Goal: Information Seeking & Learning: Find specific fact

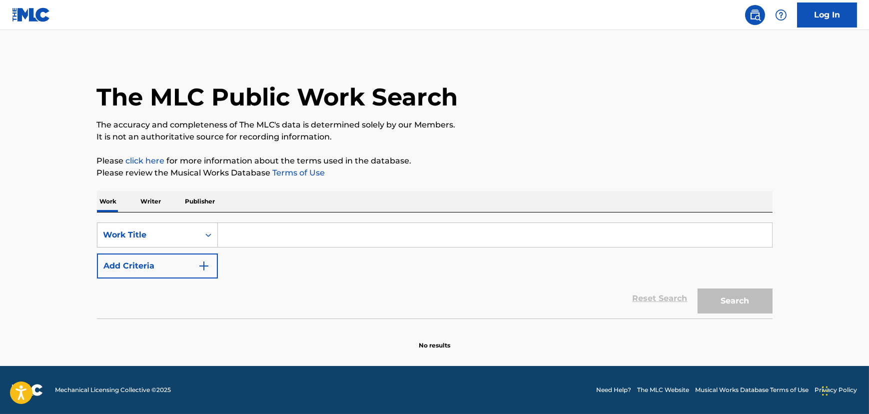
click at [294, 234] on input "Search Form" at bounding box center [495, 235] width 554 height 24
paste input "MHCL10184B00Z"
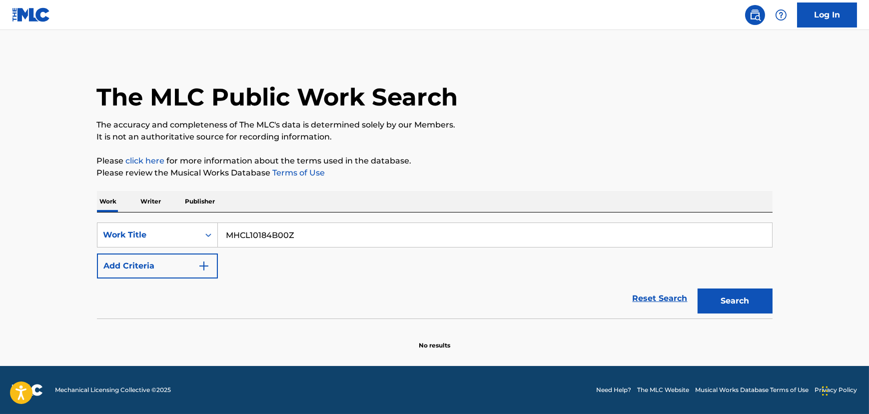
click at [232, 239] on input "MHCL10184B00Z" at bounding box center [495, 235] width 554 height 24
paste input "Bow Down"
type input "Bow Down"
click at [134, 267] on button "Add Criteria" at bounding box center [157, 265] width 121 height 25
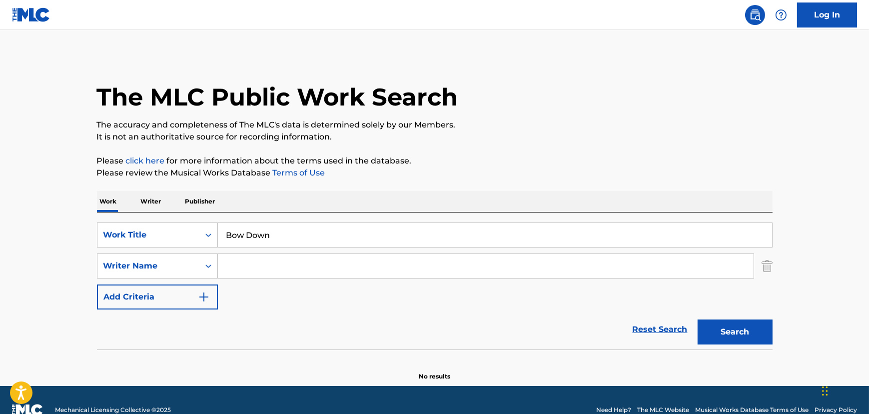
click at [253, 262] on input "Search Form" at bounding box center [486, 266] width 536 height 24
type input "[PERSON_NAME]"
click at [698, 319] on button "Search" at bounding box center [735, 331] width 75 height 25
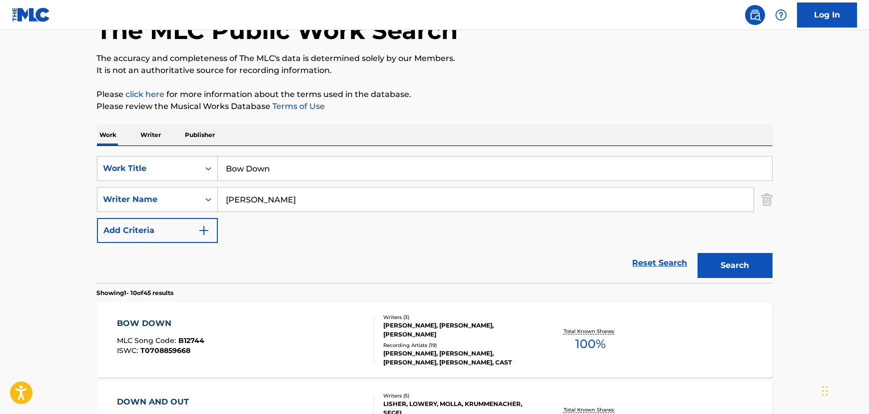
scroll to position [181, 0]
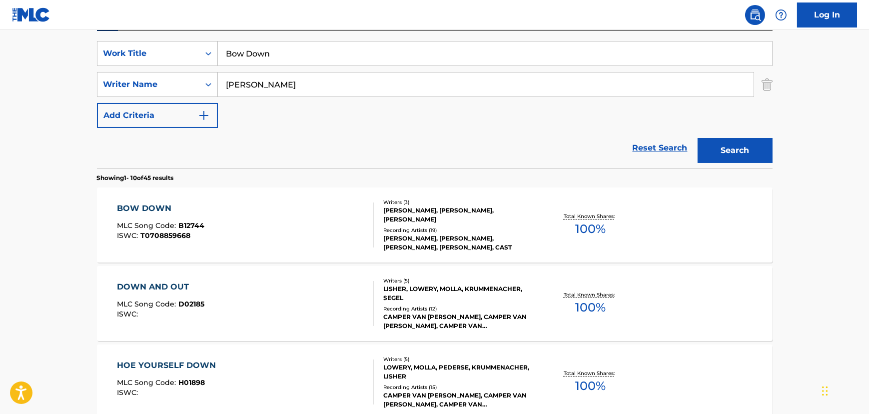
click at [266, 240] on div "BOW DOWN MLC Song Code : B12744 ISWC : T0708859668" at bounding box center [245, 224] width 257 height 45
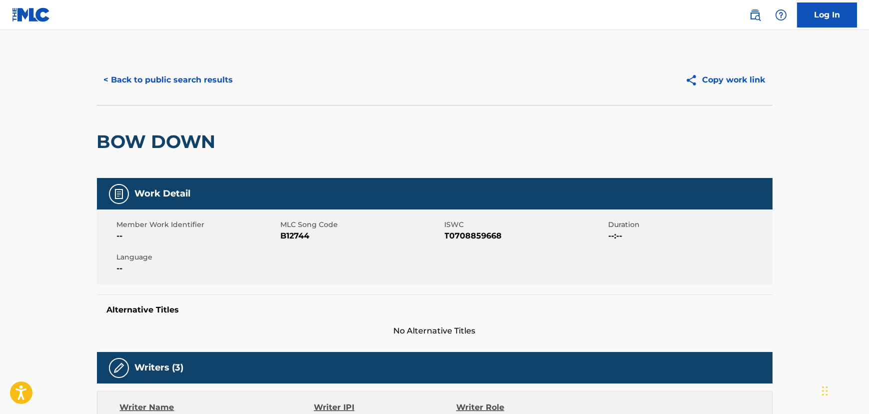
drag, startPoint x: 207, startPoint y: 66, endPoint x: 239, endPoint y: 86, distance: 37.9
click at [207, 67] on div "< Back to public search results Copy work link" at bounding box center [435, 80] width 676 height 50
click at [189, 85] on button "< Back to public search results" at bounding box center [168, 79] width 143 height 25
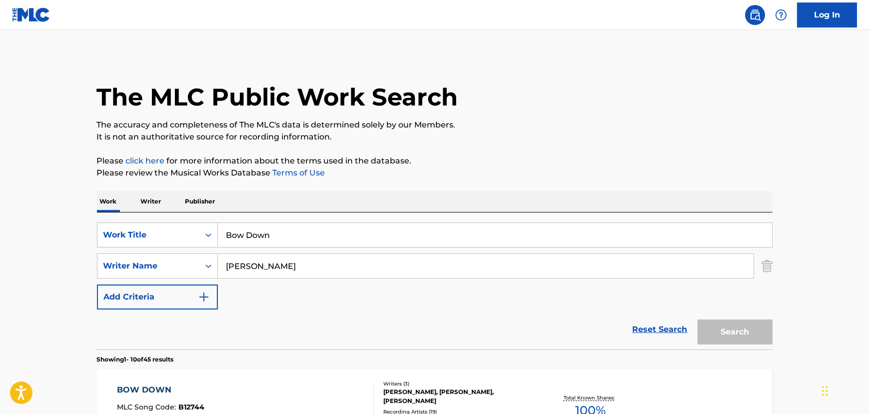
scroll to position [181, 0]
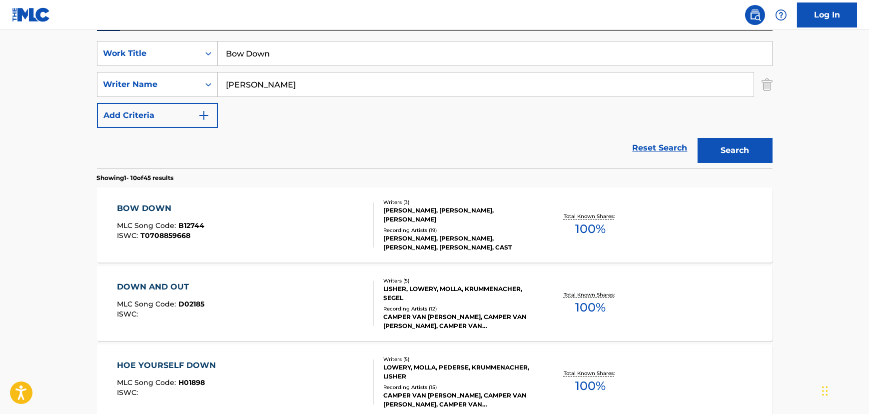
click at [280, 54] on input "Bow Down" at bounding box center [495, 53] width 554 height 24
paste input "The Lonesome Death of [PERSON_NAME]"
type input "The Lonesome Death of [PERSON_NAME]"
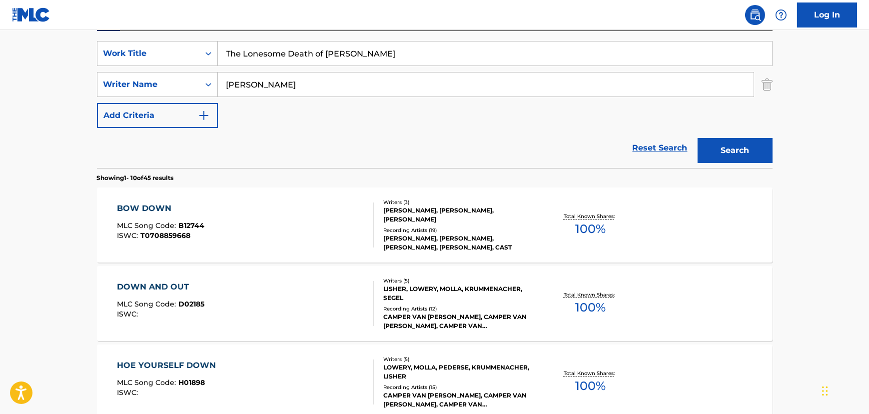
click at [269, 87] on input "[PERSON_NAME]" at bounding box center [486, 84] width 536 height 24
type input "[PERSON_NAME]"
click at [698, 138] on button "Search" at bounding box center [735, 150] width 75 height 25
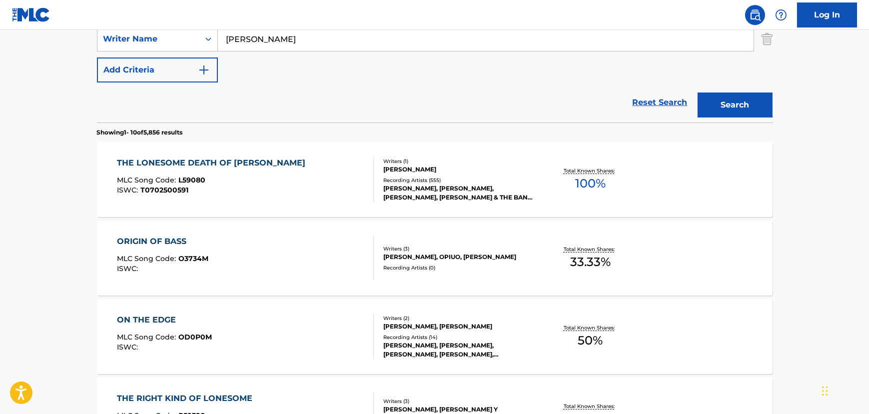
click at [259, 188] on div "ISWC : T0702500591" at bounding box center [213, 189] width 193 height 7
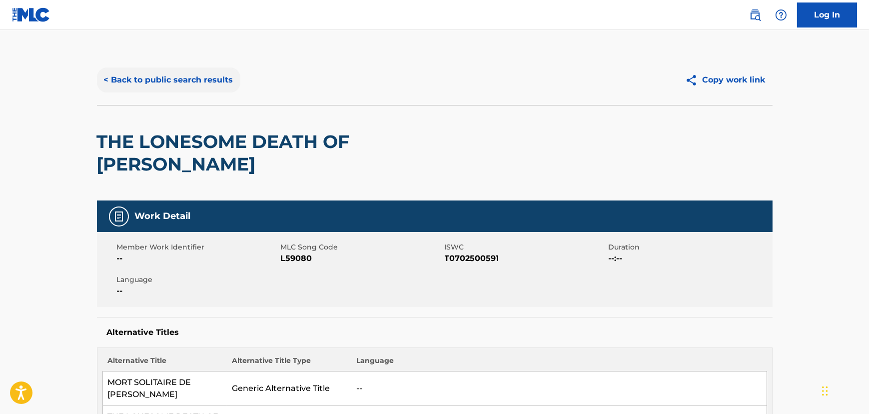
click at [118, 83] on button "< Back to public search results" at bounding box center [168, 79] width 143 height 25
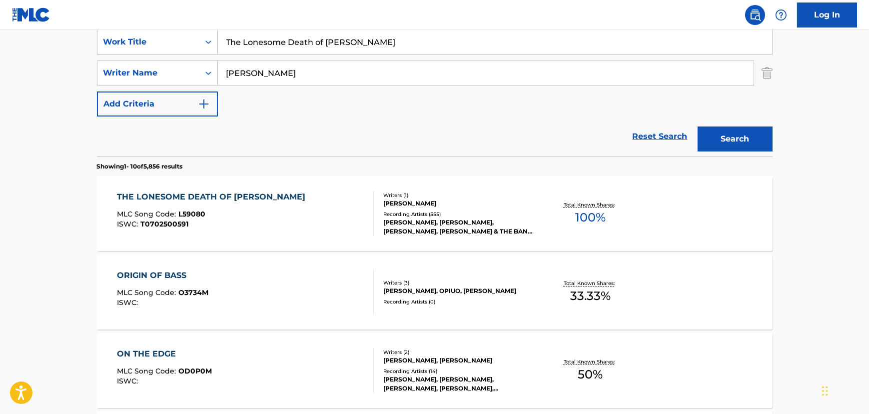
scroll to position [176, 0]
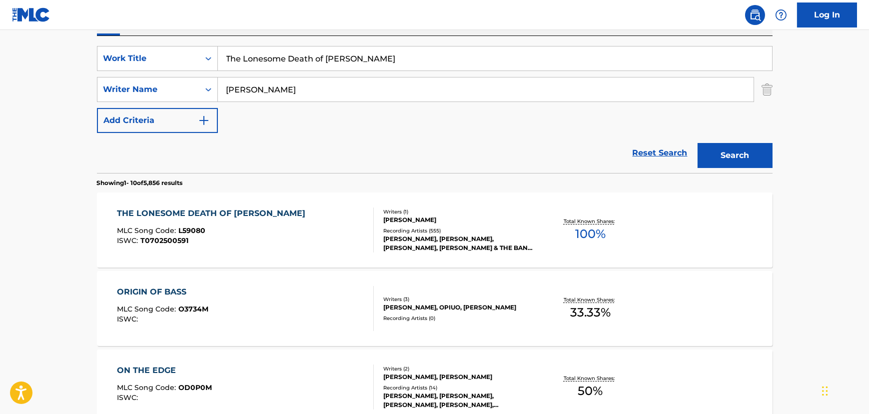
click at [260, 61] on input "The Lonesome Death of [PERSON_NAME]" at bounding box center [495, 58] width 554 height 24
click at [260, 62] on input "The Lonesome Death of [PERSON_NAME]" at bounding box center [495, 58] width 554 height 24
paste input "is Land Is Your Land [1]"
type input "This Land Is Your Land"
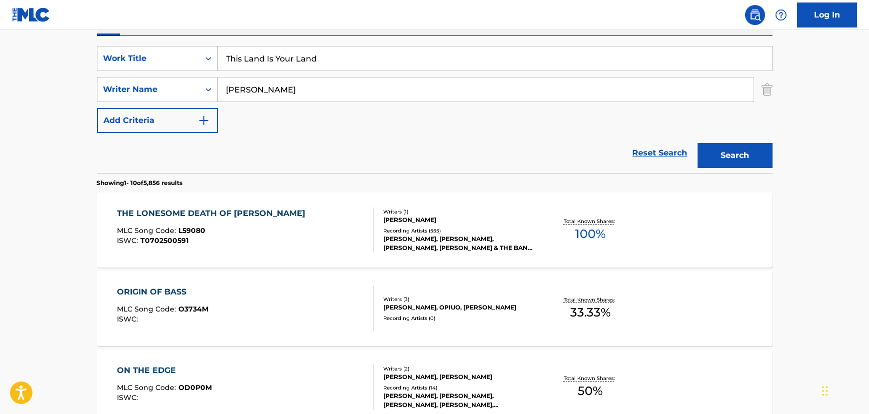
click at [242, 87] on input "[PERSON_NAME]" at bounding box center [486, 89] width 536 height 24
type input "[PERSON_NAME]"
click at [698, 143] on button "Search" at bounding box center [735, 155] width 75 height 25
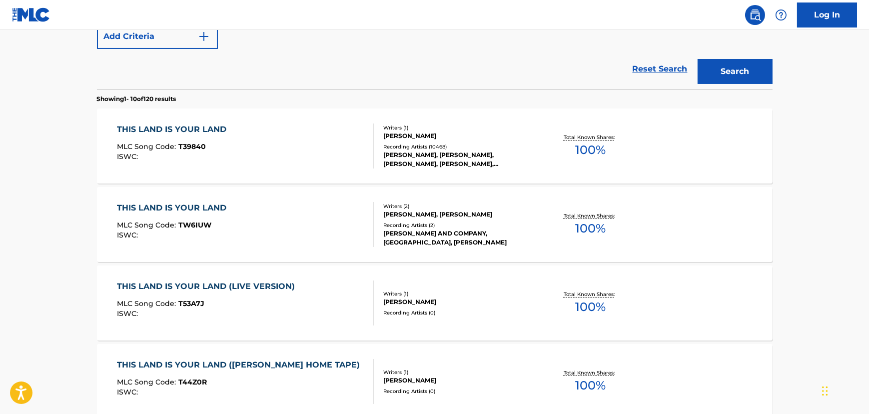
scroll to position [267, 0]
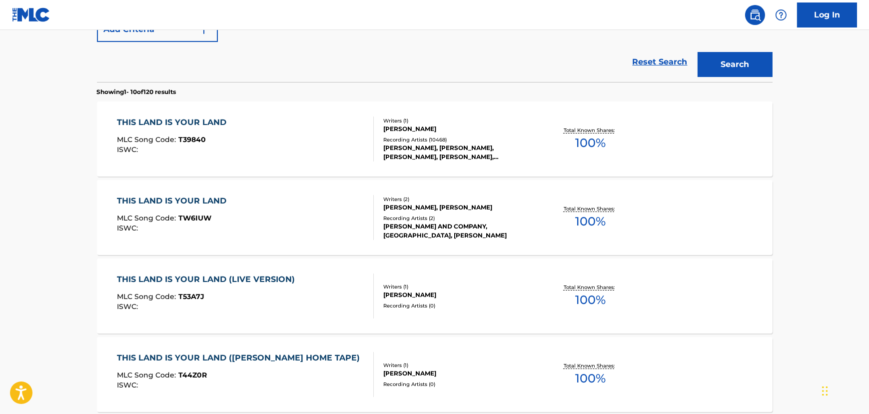
click at [290, 128] on div "THIS LAND IS YOUR LAND MLC Song Code : T39840 ISWC :" at bounding box center [245, 138] width 257 height 45
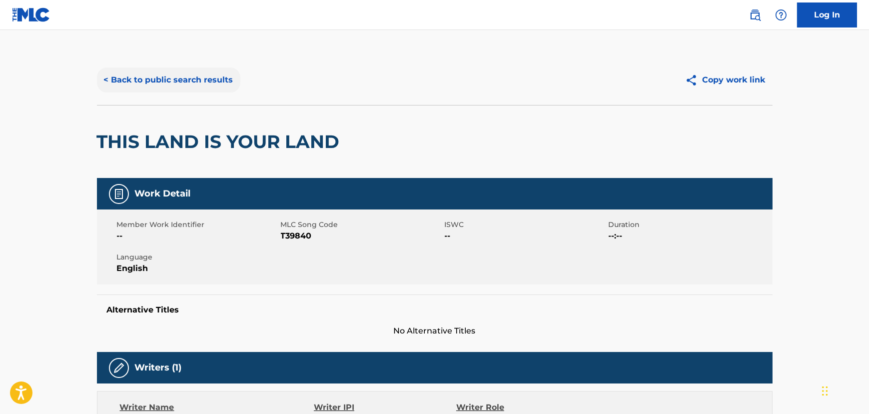
click at [182, 80] on button "< Back to public search results" at bounding box center [168, 79] width 143 height 25
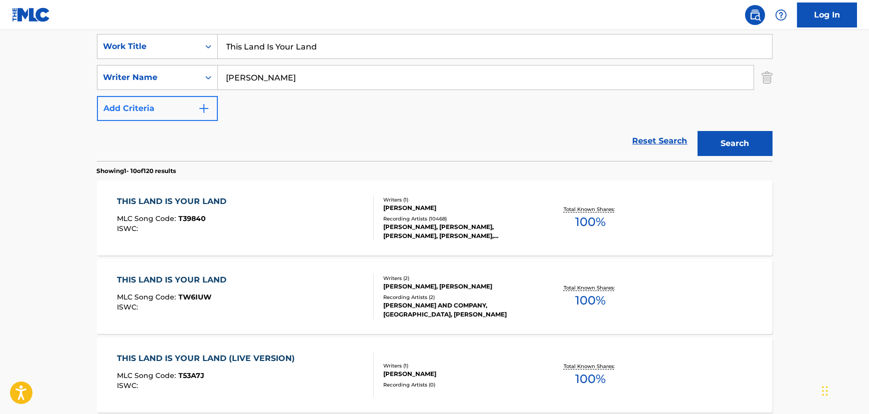
scroll to position [188, 0]
click at [264, 55] on input "This Land Is Your Land" at bounding box center [495, 47] width 554 height 24
paste input "Deep Ellum Blues [1]"
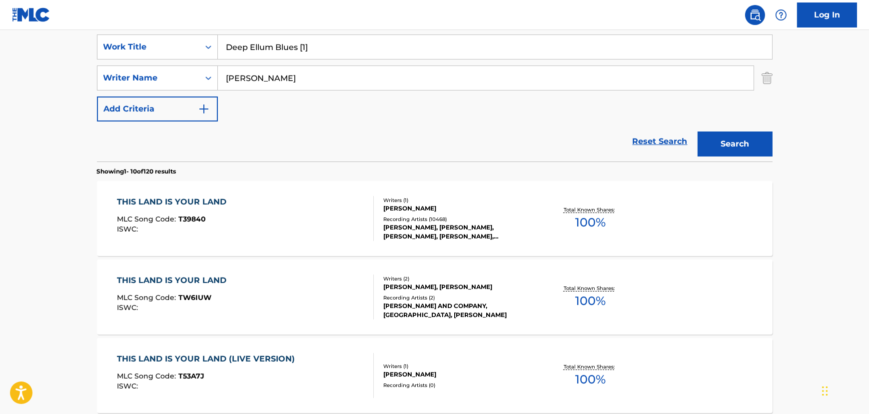
drag, startPoint x: 300, startPoint y: 50, endPoint x: 357, endPoint y: 46, distance: 57.6
click at [357, 46] on input "Deep Ellum Blues [1]" at bounding box center [495, 47] width 554 height 24
type input "Deep Ellum Blues"
click at [237, 75] on input "[PERSON_NAME]" at bounding box center [486, 78] width 536 height 24
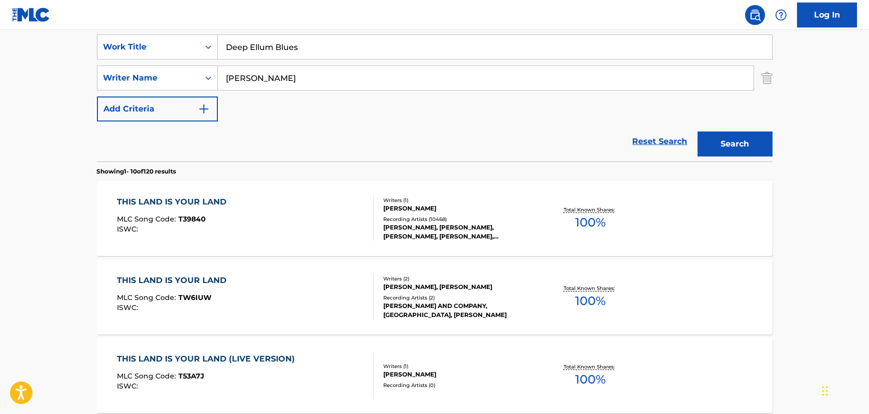
type input "[PERSON_NAME]"
click at [698, 131] on button "Search" at bounding box center [735, 143] width 75 height 25
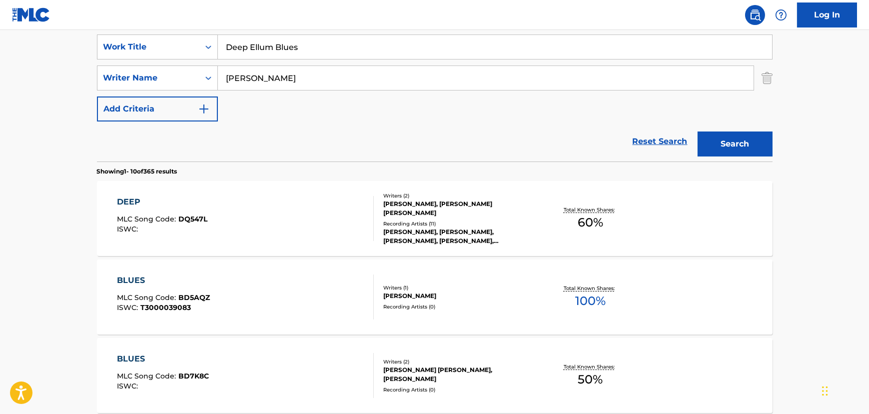
click at [251, 50] on input "Deep Ellum Blues" at bounding box center [495, 47] width 554 height 24
click at [698, 131] on button "Search" at bounding box center [735, 143] width 75 height 25
click at [245, 45] on input "Deep Blues" at bounding box center [495, 47] width 554 height 24
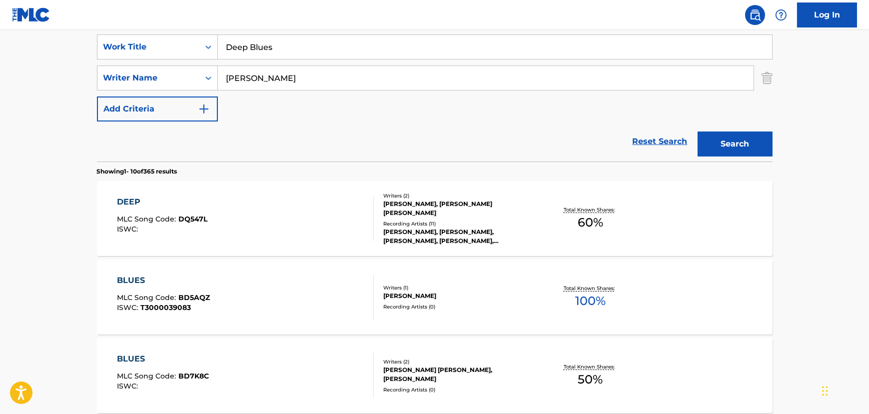
click at [245, 45] on input "Deep Blues" at bounding box center [495, 47] width 554 height 24
paste input "The Times They Are A-Changin' [2]"
type input "The Times They Are A-Changin'"
click at [698, 131] on button "Search" at bounding box center [735, 143] width 75 height 25
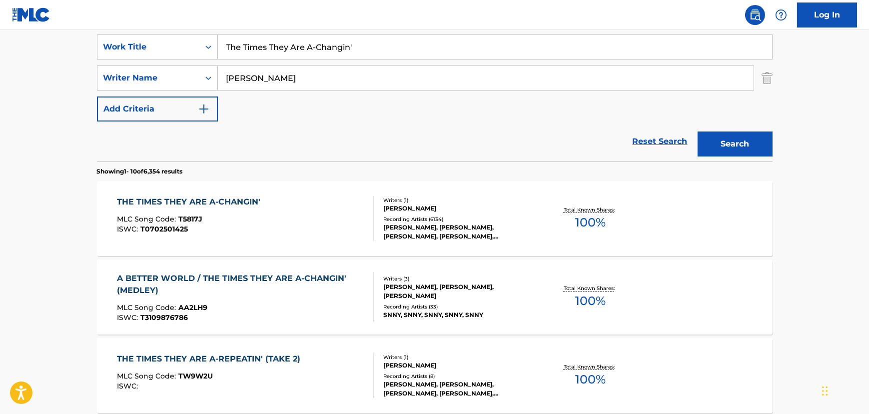
click at [141, 205] on div "THE TIMES THEY ARE A-CHANGIN'" at bounding box center [191, 202] width 148 height 12
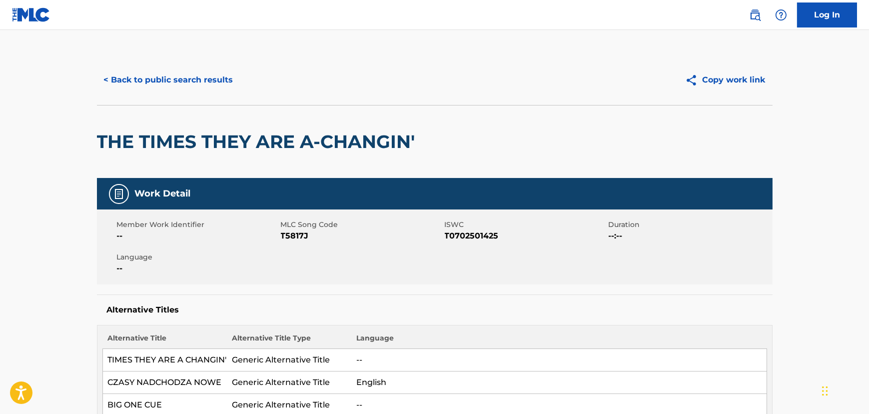
click at [165, 76] on button "< Back to public search results" at bounding box center [168, 79] width 143 height 25
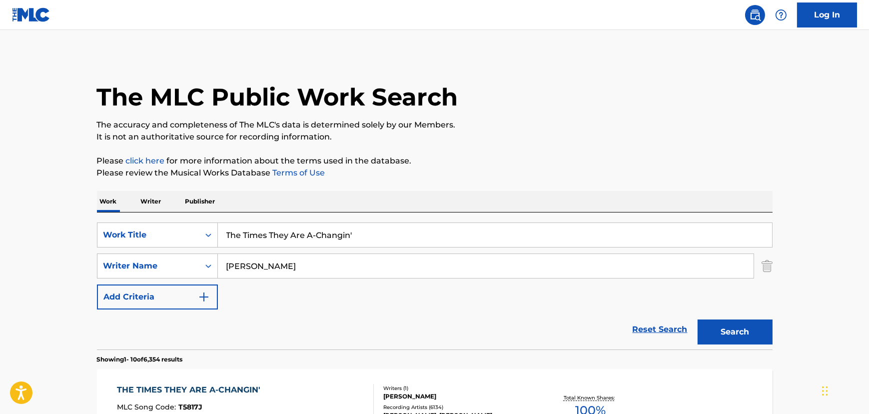
scroll to position [188, 0]
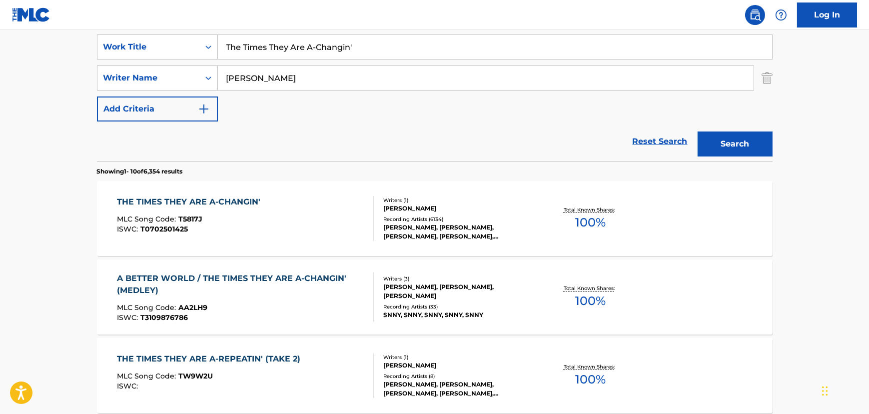
click at [224, 50] on input "The Times They Are A-Changin'" at bounding box center [495, 47] width 554 height 24
paste input "Deep Ellum Blues [1]"
type input "Deep Ellum Blues"
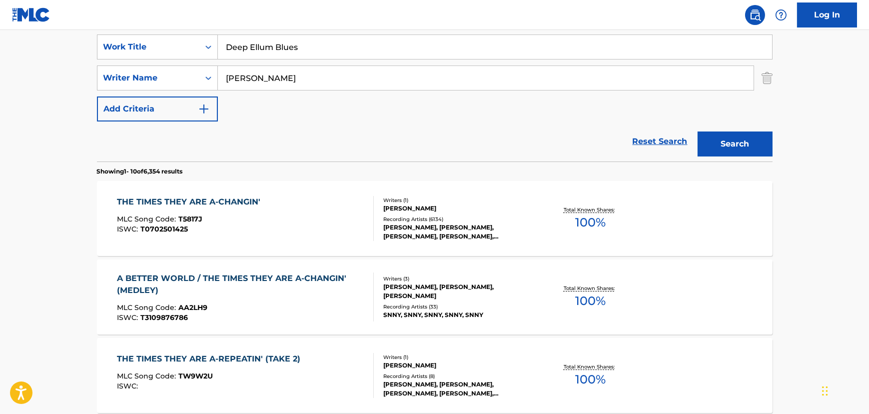
click at [698, 131] on button "Search" at bounding box center [735, 143] width 75 height 25
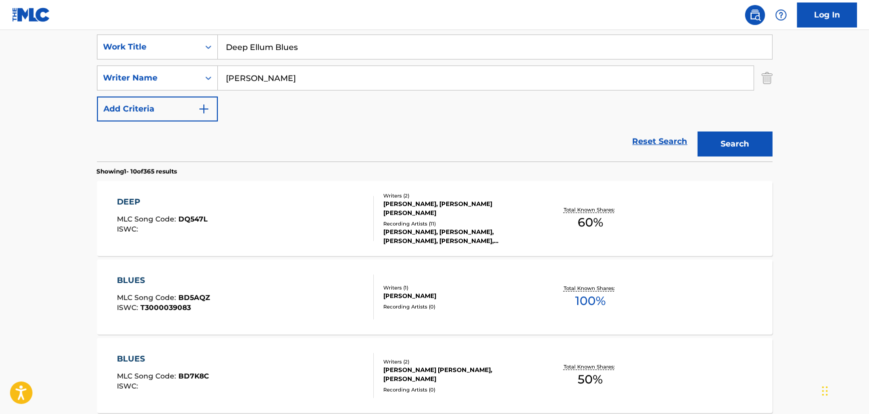
click at [226, 80] on input "[PERSON_NAME]" at bounding box center [486, 78] width 536 height 24
type input "Traditional"
click at [698, 131] on button "Search" at bounding box center [735, 143] width 75 height 25
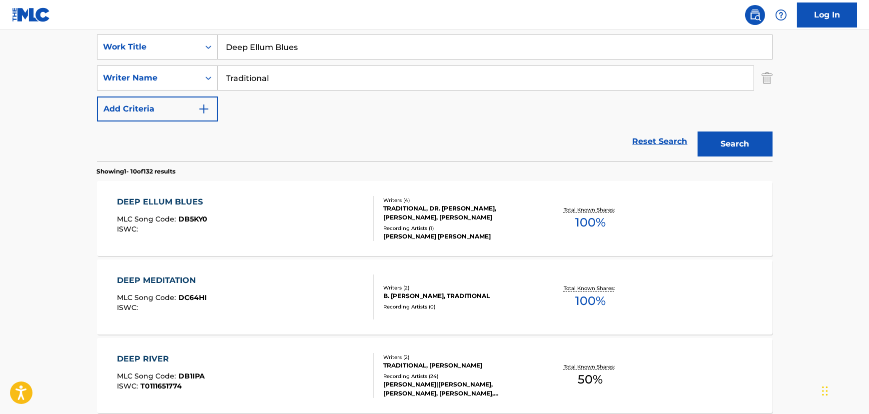
click at [289, 218] on div "DEEP ELLUM BLUES MLC Song Code : DB5KY0 ISWC :" at bounding box center [245, 218] width 257 height 45
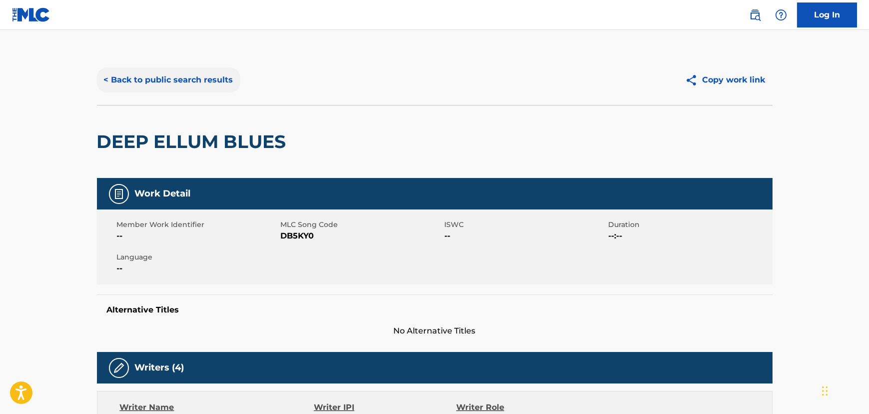
click at [175, 73] on button "< Back to public search results" at bounding box center [168, 79] width 143 height 25
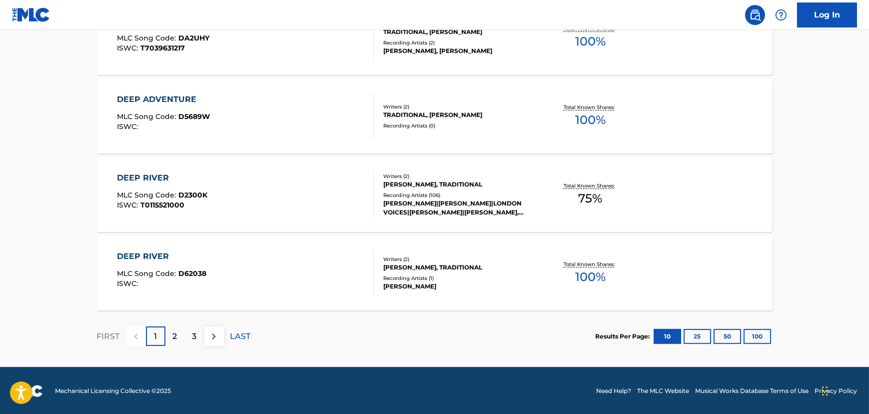
scroll to position [840, 0]
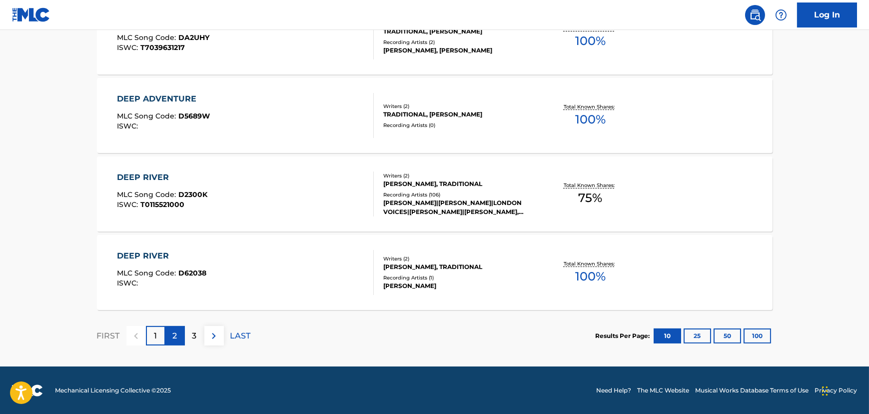
click at [174, 331] on p "2" at bounding box center [175, 336] width 4 height 12
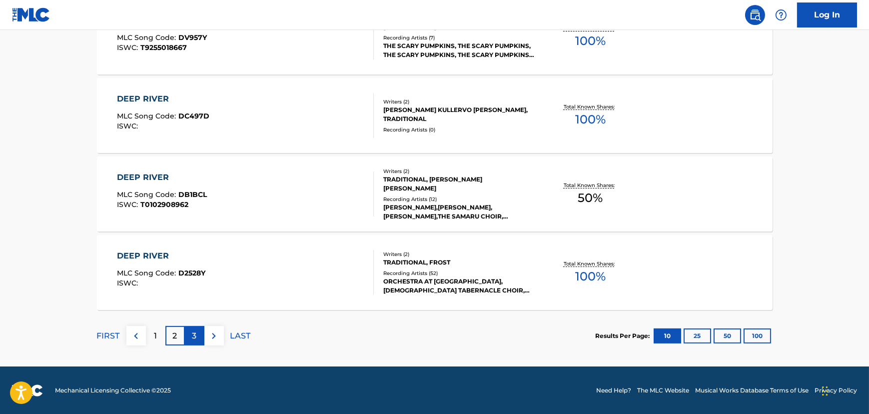
click at [187, 330] on div "3" at bounding box center [194, 335] width 19 height 19
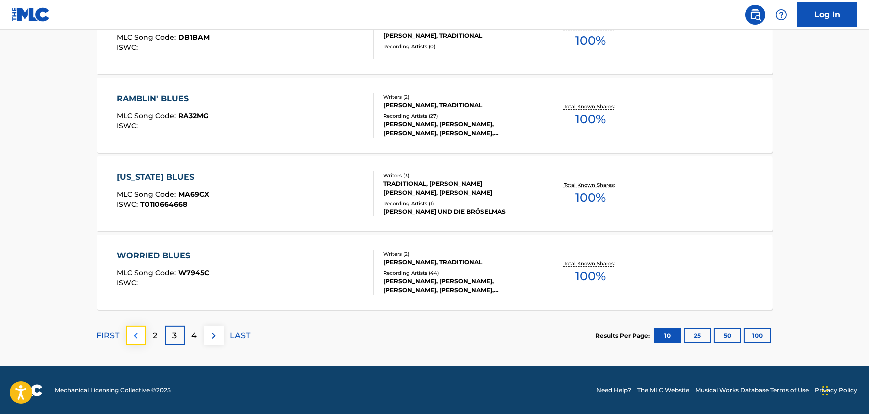
click at [138, 332] on img at bounding box center [136, 336] width 12 height 12
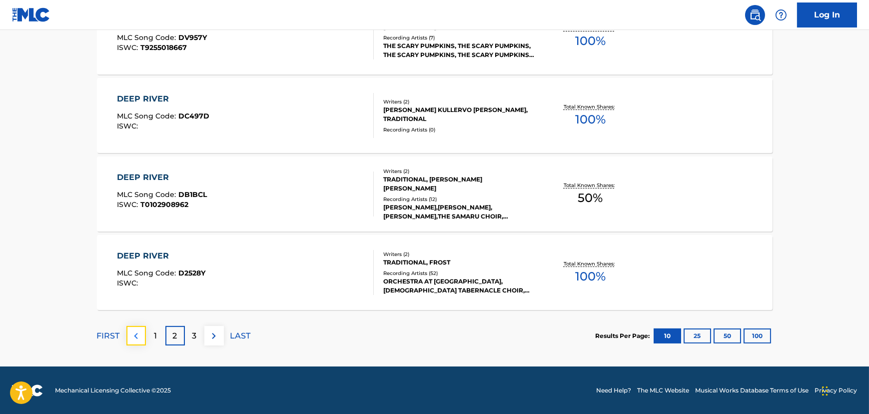
click at [139, 332] on img at bounding box center [136, 336] width 12 height 12
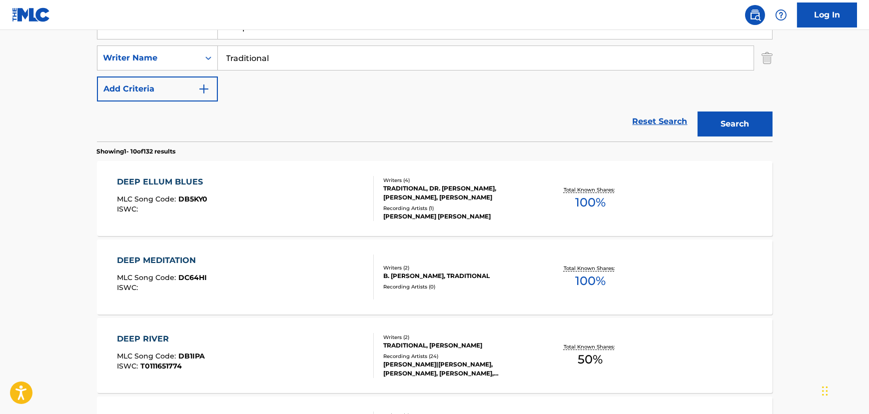
scroll to position [204, 0]
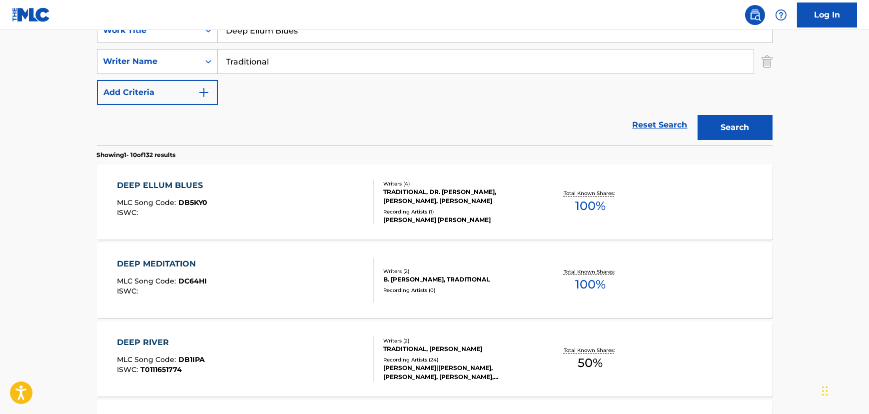
click at [263, 196] on div "DEEP ELLUM BLUES MLC Song Code : DB5KY0 ISWC :" at bounding box center [245, 201] width 257 height 45
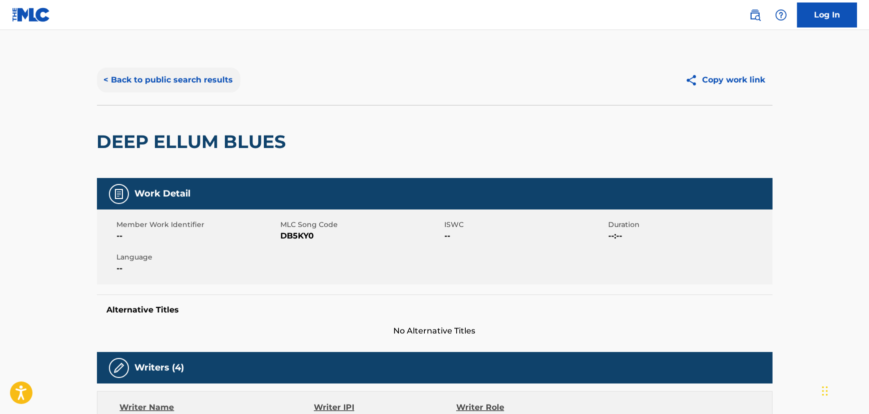
click at [151, 78] on button "< Back to public search results" at bounding box center [168, 79] width 143 height 25
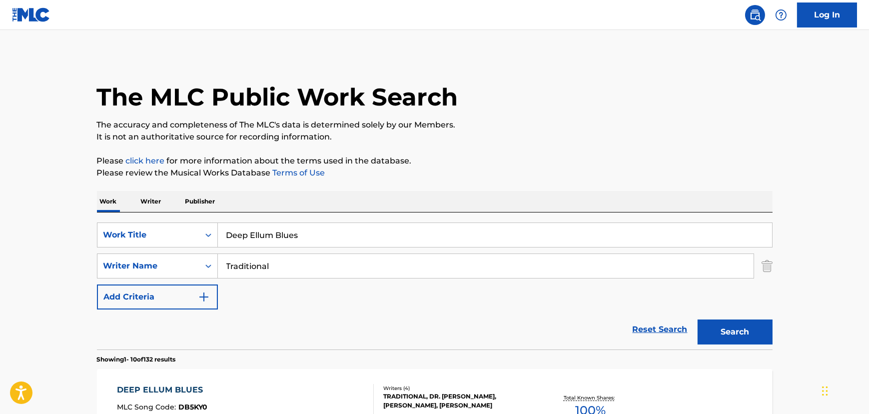
scroll to position [204, 0]
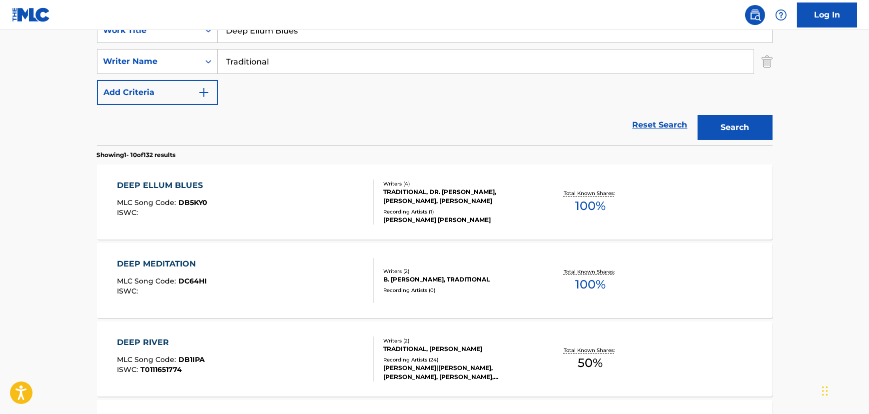
click at [285, 40] on input "Deep Ellum Blues" at bounding box center [495, 30] width 554 height 24
paste input "The Ballad of the Gliding Swan"
type input "The Ballad of the Gliding Swan"
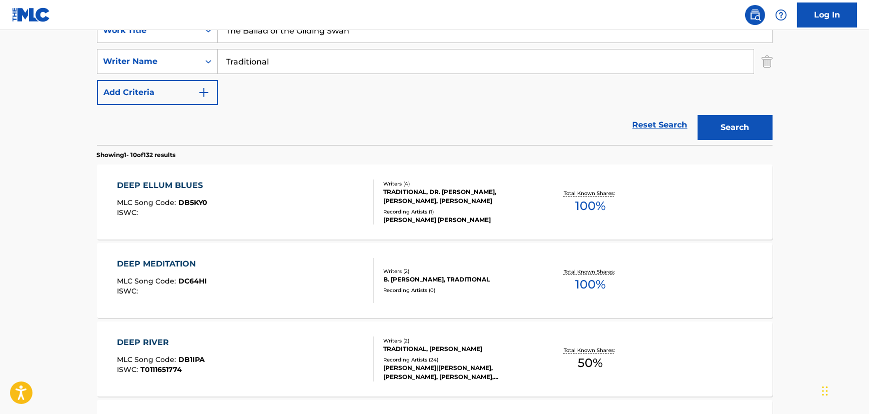
click at [244, 61] on input "Traditional" at bounding box center [486, 61] width 536 height 24
click at [698, 115] on button "Search" at bounding box center [735, 127] width 75 height 25
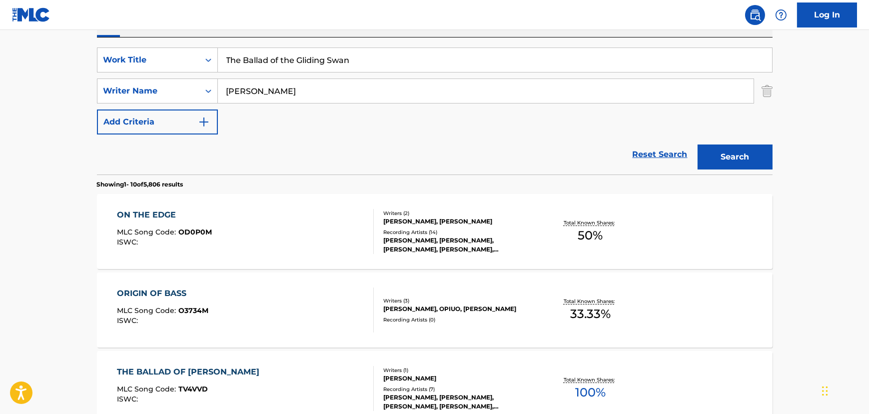
scroll to position [159, 0]
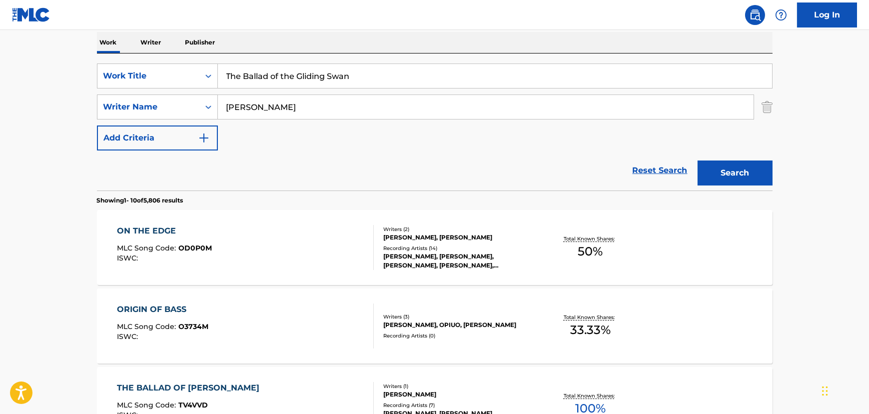
click at [243, 105] on input "[PERSON_NAME]" at bounding box center [486, 107] width 536 height 24
click at [244, 105] on input "[PERSON_NAME]" at bounding box center [486, 107] width 536 height 24
click at [698, 160] on button "Search" at bounding box center [735, 172] width 75 height 25
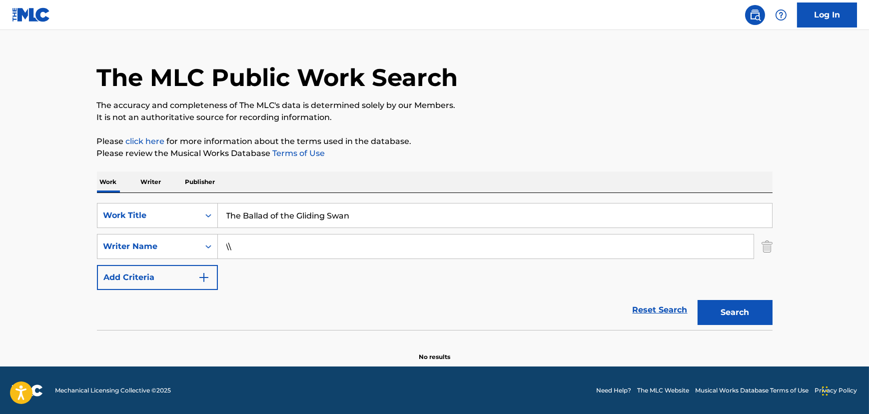
type input "\"
click at [698, 300] on button "Search" at bounding box center [735, 312] width 75 height 25
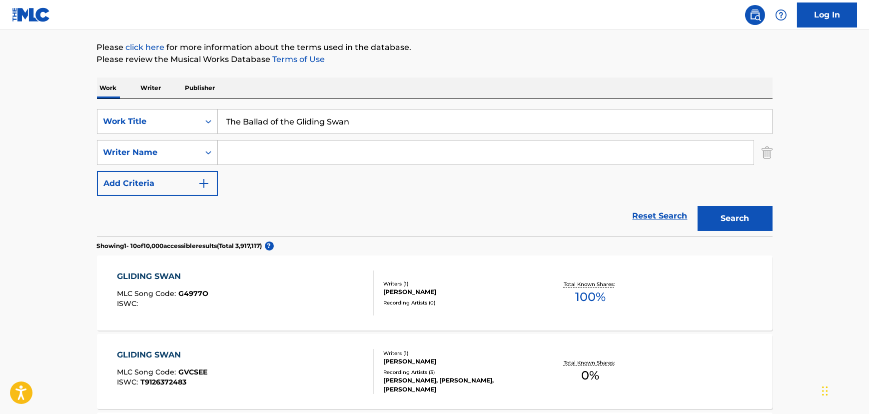
scroll to position [0, 0]
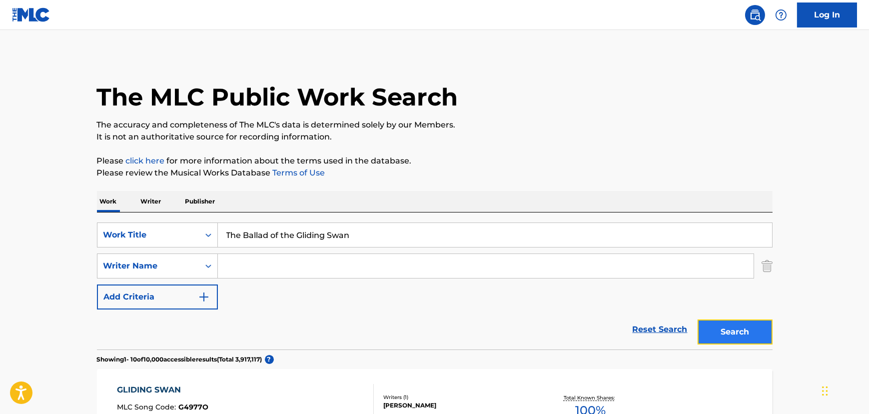
click at [762, 322] on button "Search" at bounding box center [735, 331] width 75 height 25
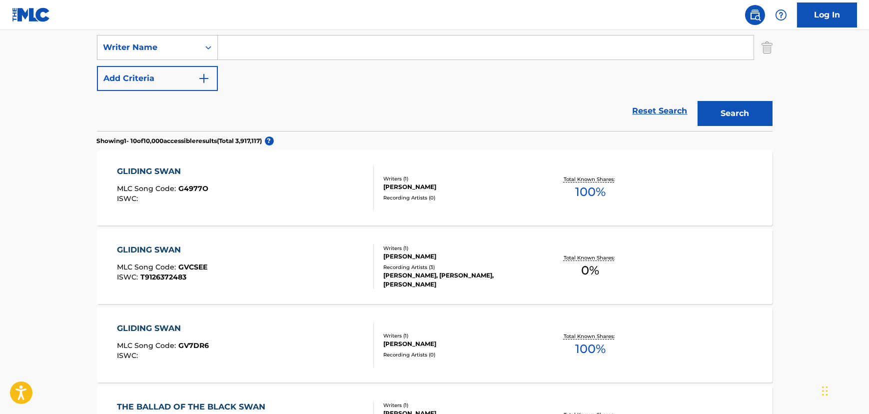
scroll to position [143, 0]
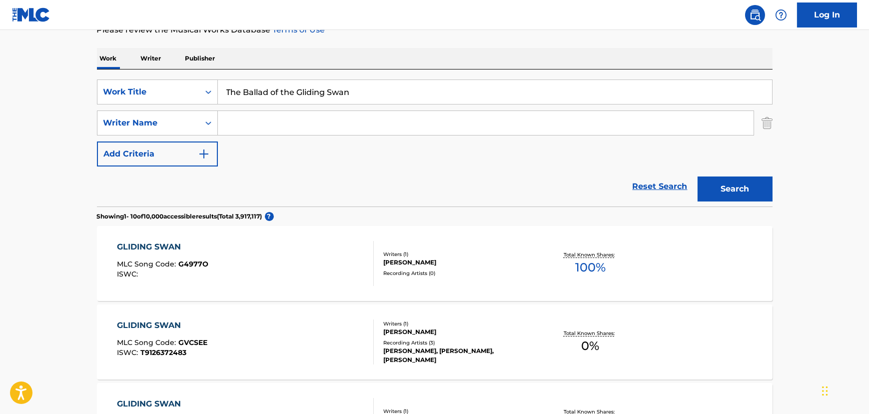
click at [240, 92] on input "The Ballad of the Gliding Swan" at bounding box center [495, 92] width 554 height 24
type input "Ballad of the Gliding Swan"
click at [698, 176] on button "Search" at bounding box center [735, 188] width 75 height 25
click at [234, 129] on input "Search Form" at bounding box center [486, 123] width 536 height 24
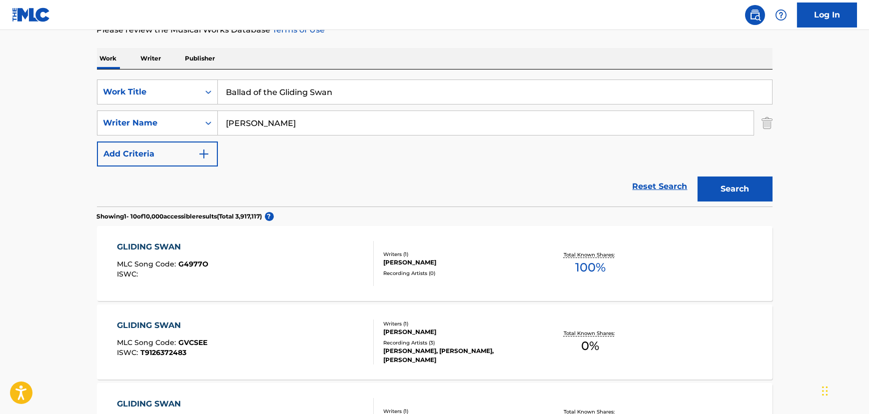
type input "[PERSON_NAME]"
click at [698, 176] on button "Search" at bounding box center [735, 188] width 75 height 25
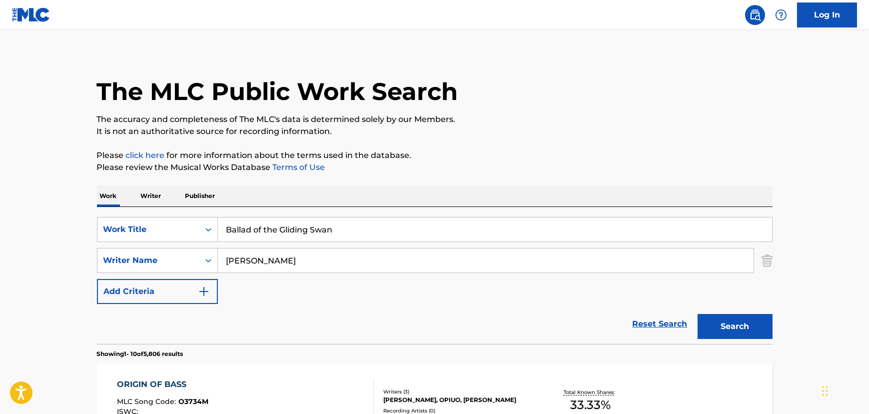
scroll to position [0, 0]
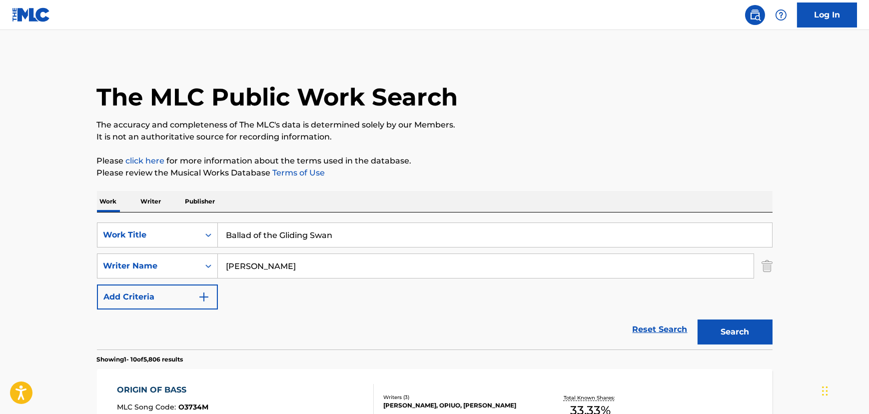
click at [282, 223] on input "Ballad of the Gliding Swan" at bounding box center [495, 235] width 554 height 24
paste input "[PERSON_NAME]"
type input "[PERSON_NAME]"
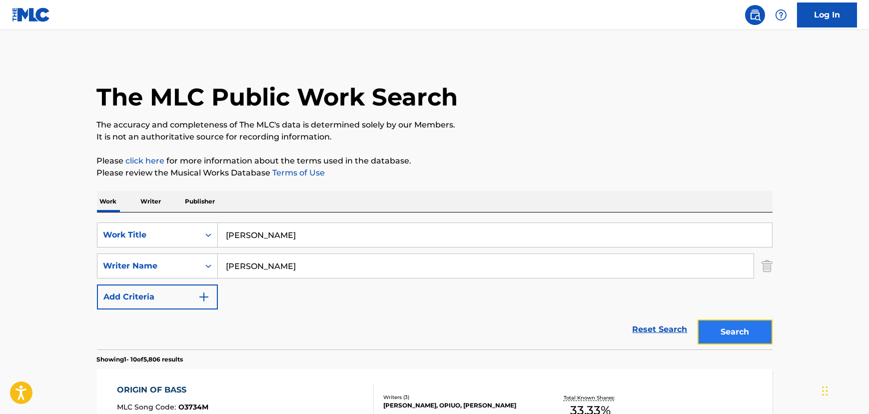
click at [716, 334] on button "Search" at bounding box center [735, 331] width 75 height 25
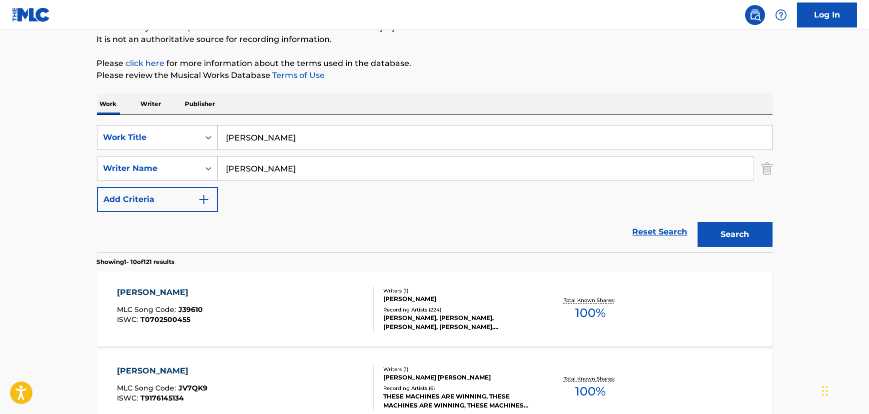
click at [342, 299] on div "[PERSON_NAME] MLC Song Code : J39610 ISWC : T0702500455" at bounding box center [245, 308] width 257 height 45
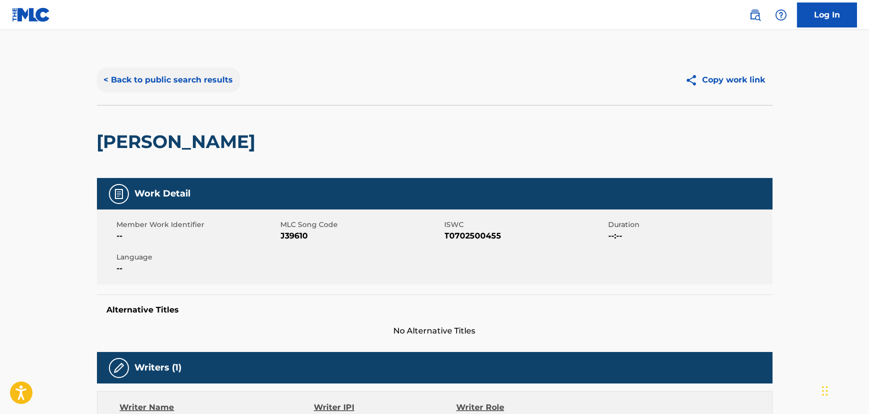
click at [166, 76] on button "< Back to public search results" at bounding box center [168, 79] width 143 height 25
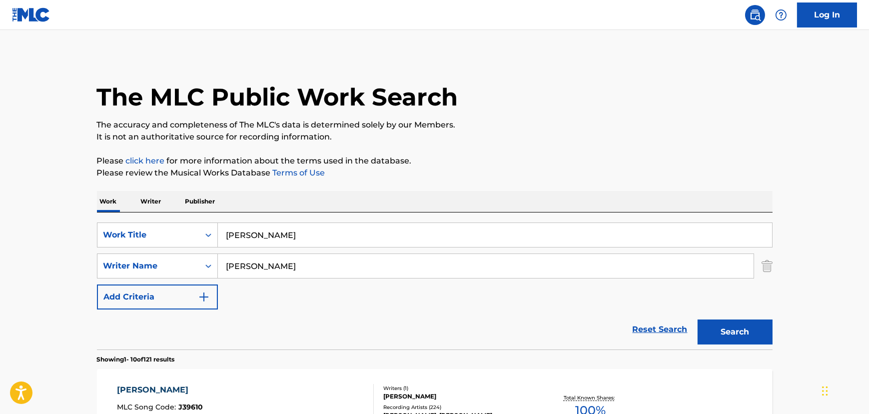
scroll to position [97, 0]
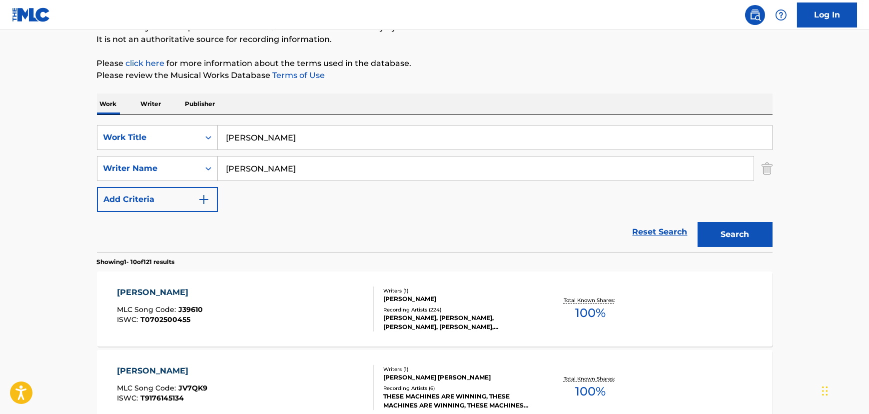
click at [373, 126] on input "[PERSON_NAME]" at bounding box center [495, 137] width 554 height 24
click at [365, 134] on input "[PERSON_NAME]" at bounding box center [495, 137] width 554 height 24
paste input "Key to the Highway"
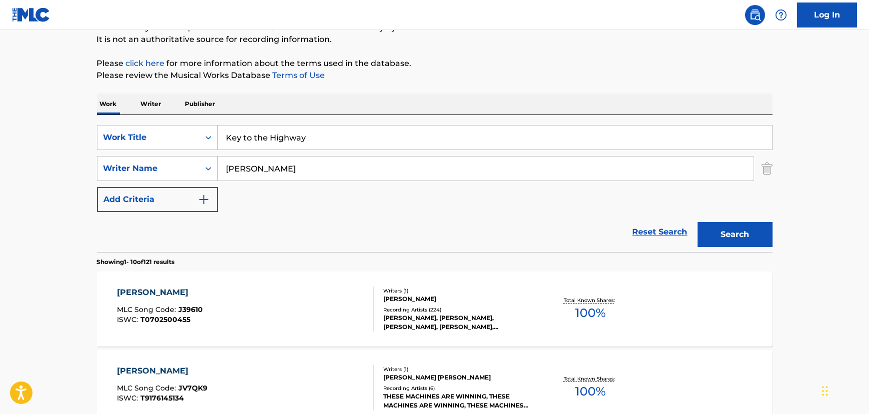
type input "Key to the Highway"
click at [274, 165] on input "[PERSON_NAME]" at bounding box center [486, 168] width 536 height 24
type input "Broonzy"
click at [698, 222] on button "Search" at bounding box center [735, 234] width 75 height 25
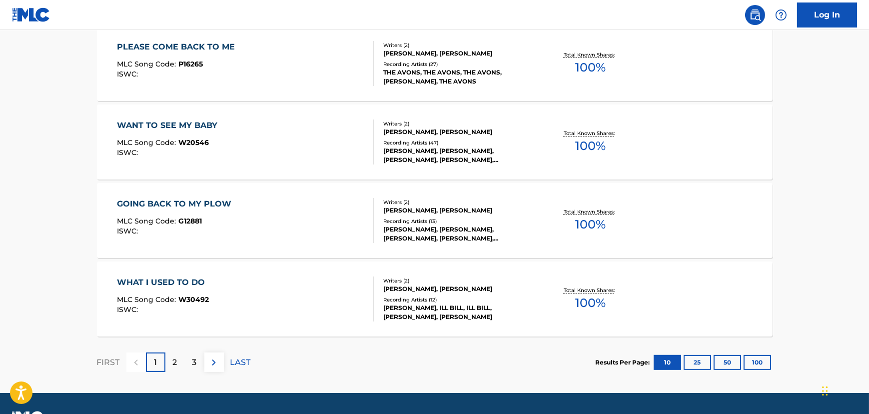
scroll to position [840, 0]
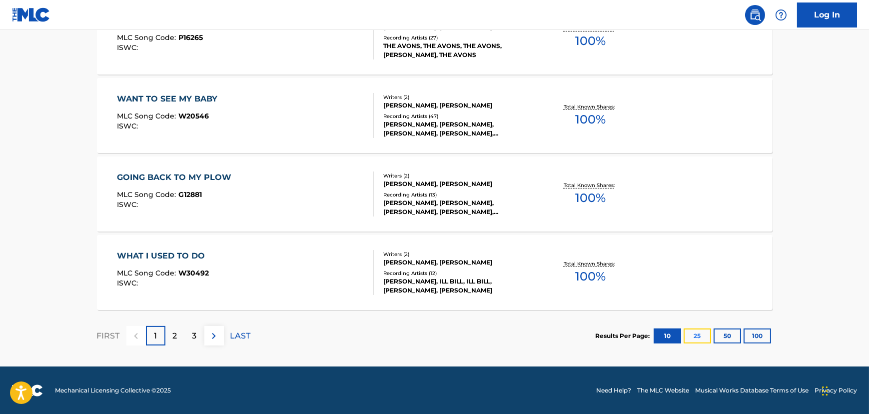
click at [705, 330] on button "25" at bounding box center [697, 335] width 27 height 15
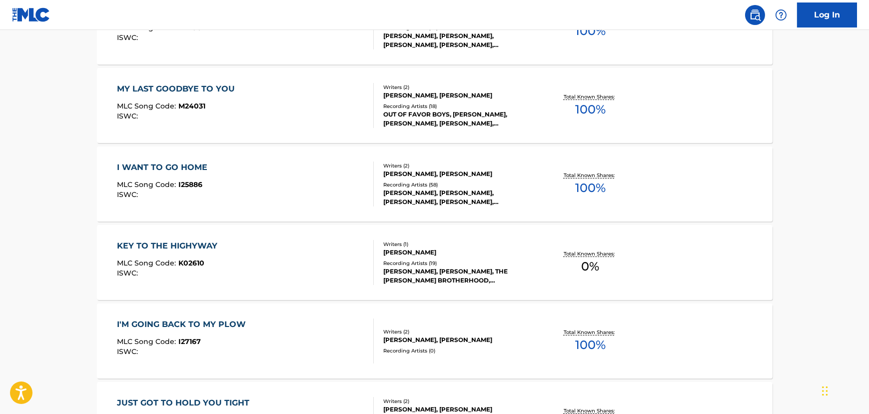
scroll to position [1250, 0]
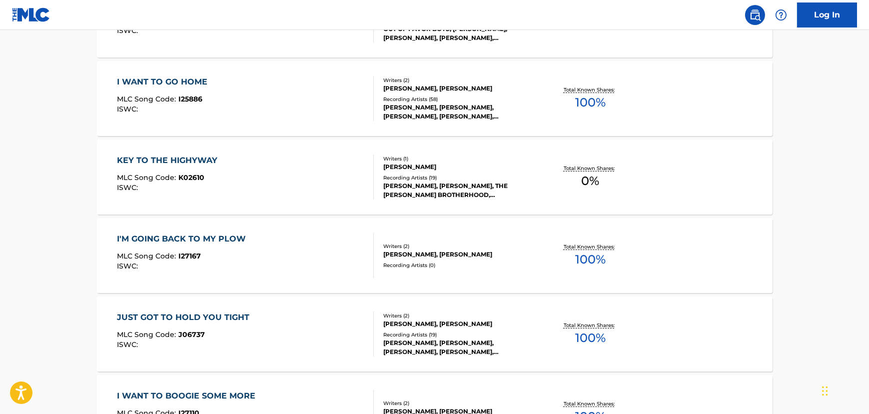
click at [310, 183] on div "KEY TO THE HIGHYWAY MLC Song Code : K02610 ISWC :" at bounding box center [245, 176] width 257 height 45
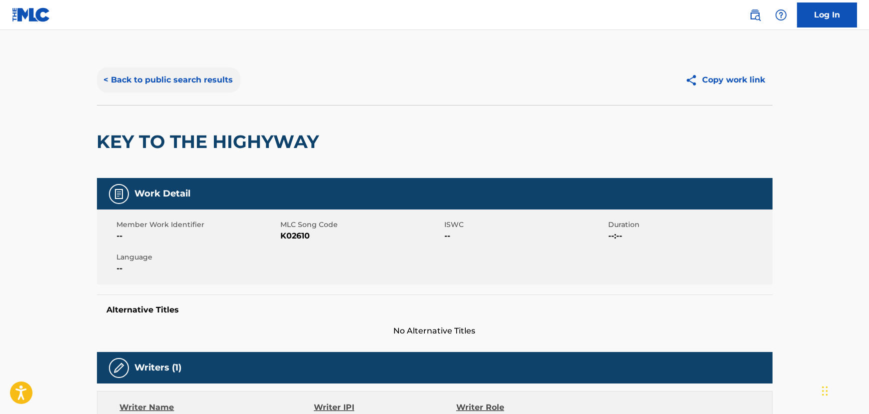
click at [176, 77] on button "< Back to public search results" at bounding box center [168, 79] width 143 height 25
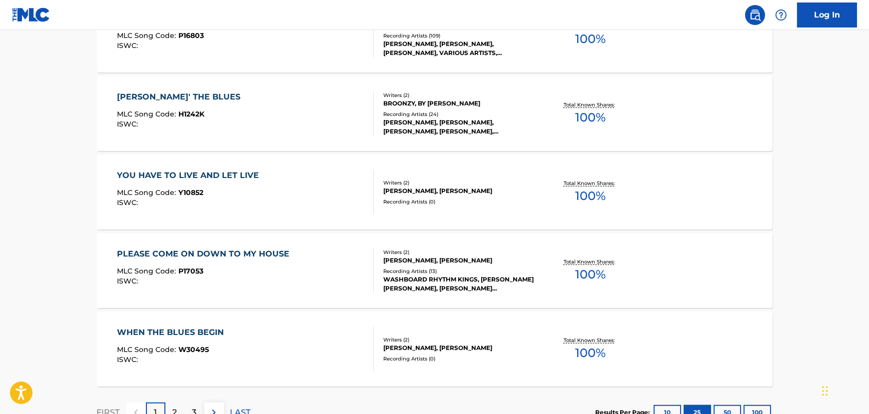
scroll to position [2018, 0]
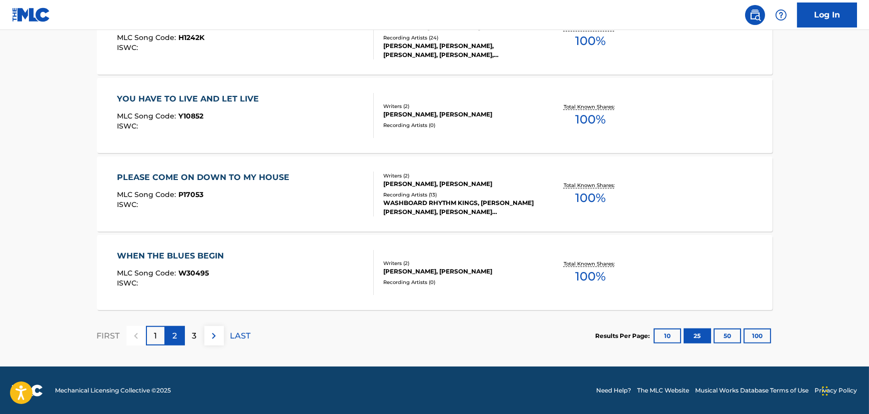
click at [177, 330] on div "2" at bounding box center [174, 335] width 19 height 19
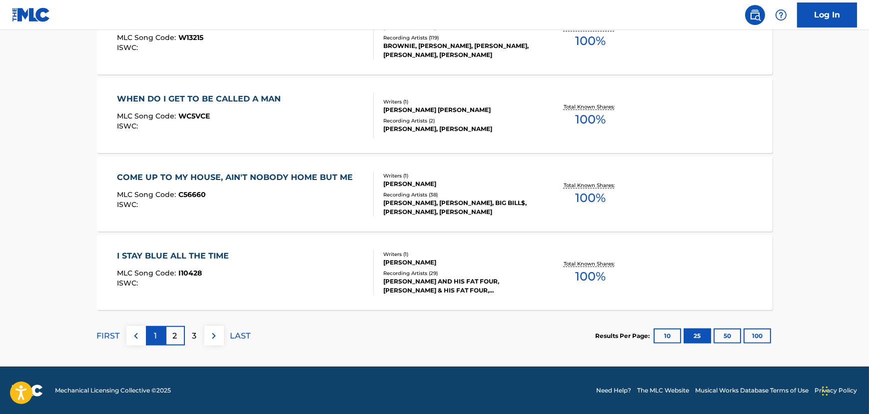
click at [158, 340] on div "1" at bounding box center [155, 335] width 19 height 19
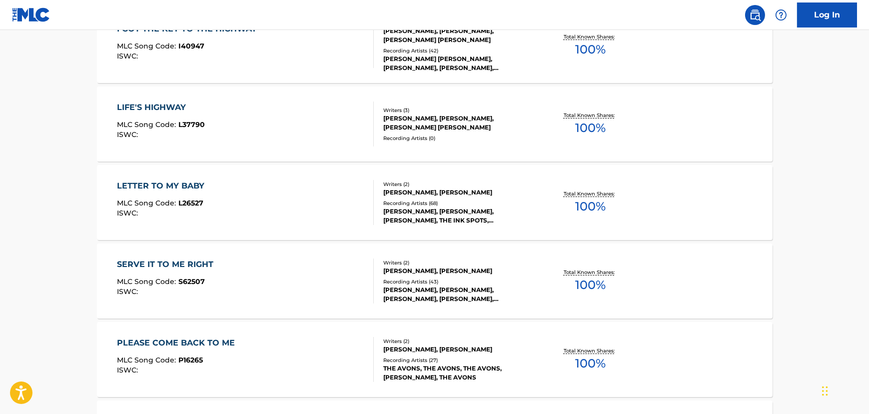
scroll to position [290, 0]
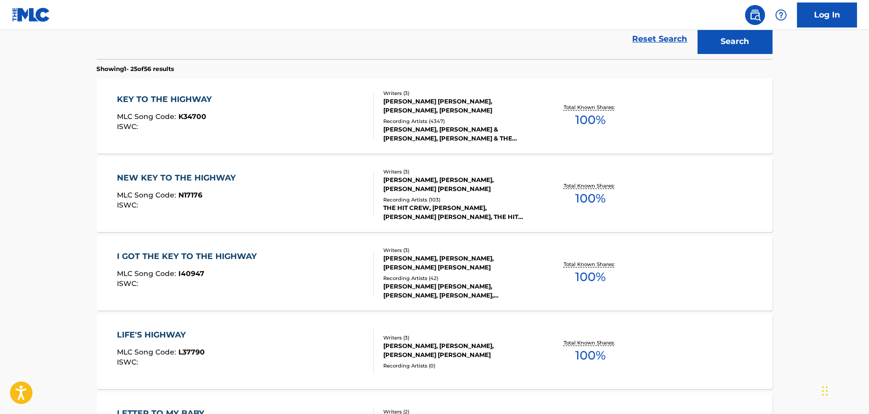
click at [298, 106] on div "KEY TO THE HIGHWAY MLC Song Code : K34700 ISWC :" at bounding box center [245, 115] width 257 height 45
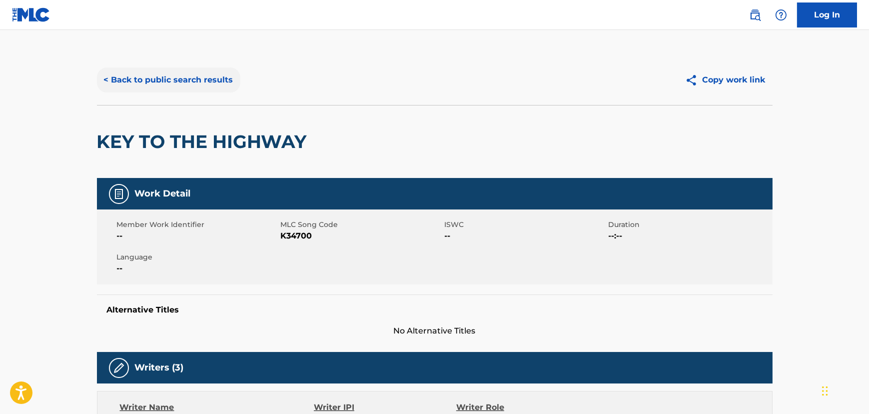
click at [197, 81] on button "< Back to public search results" at bounding box center [168, 79] width 143 height 25
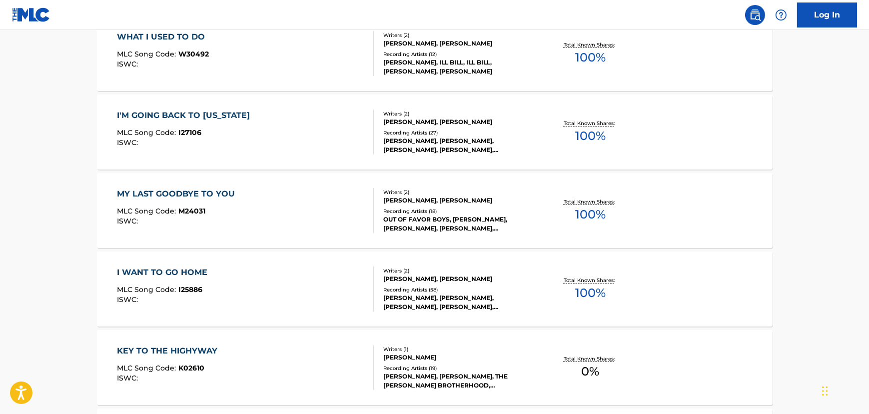
scroll to position [1211, 0]
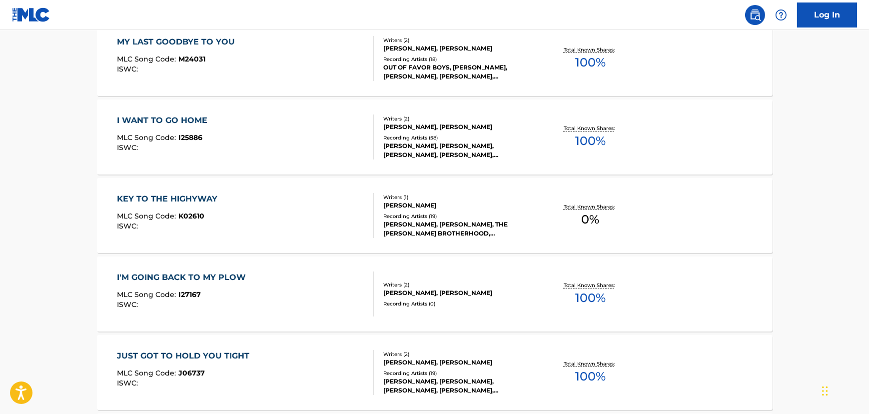
click at [262, 210] on div "KEY TO THE HIGHYWAY MLC Song Code : K02610 ISWC :" at bounding box center [245, 215] width 257 height 45
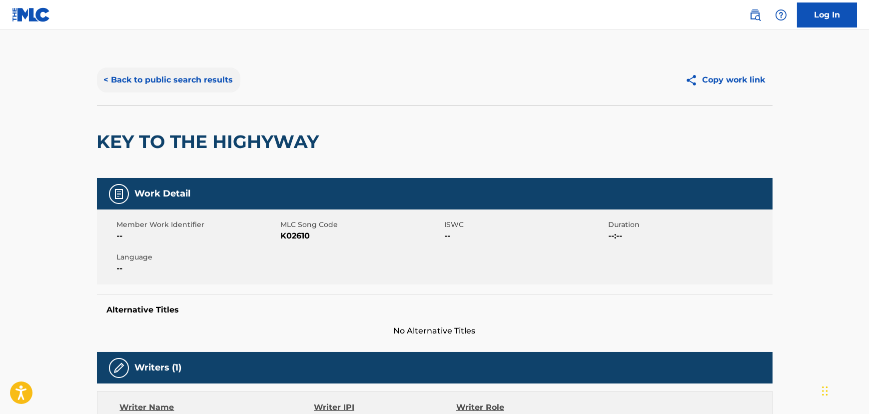
click at [141, 76] on button "< Back to public search results" at bounding box center [168, 79] width 143 height 25
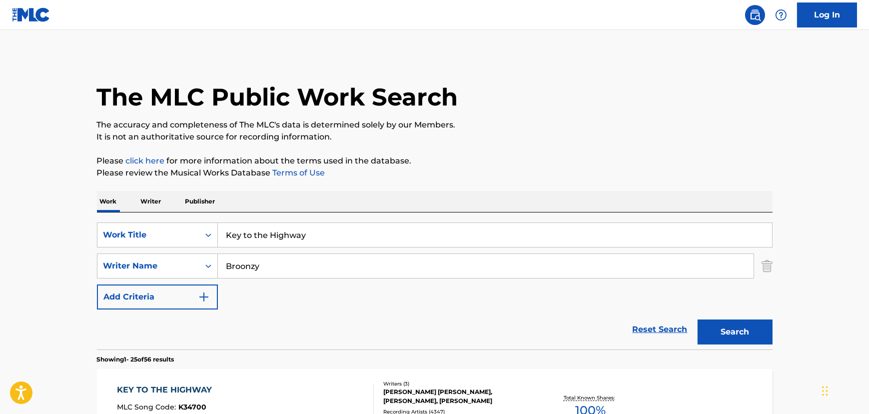
click at [254, 248] on div "SearchWithCriteria15a543aa-3037-42d2-8aea-89cdc3d2c1d0 Work Title Key to the Hi…" at bounding box center [435, 265] width 676 height 87
click at [252, 235] on input "Key to the Highway" at bounding box center [495, 235] width 554 height 24
paste input "Masters of War [2]"
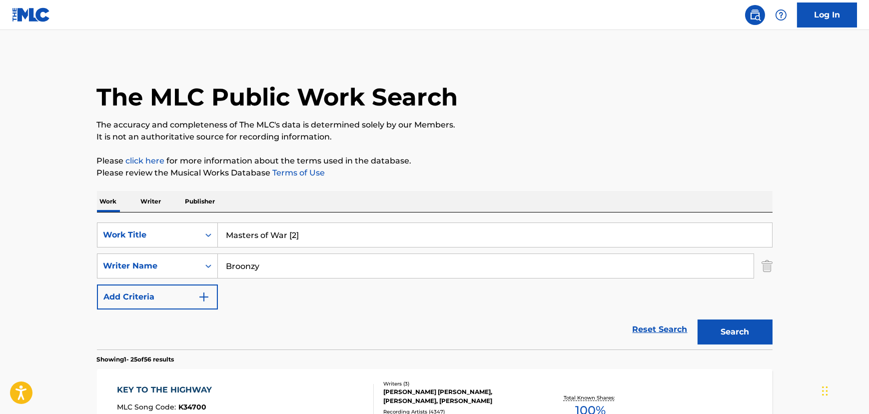
drag, startPoint x: 287, startPoint y: 237, endPoint x: 332, endPoint y: 237, distance: 45.0
click at [332, 237] on input "Masters of War [2]" at bounding box center [495, 235] width 554 height 24
type input "Masters of War"
click at [246, 265] on input "Broonzy" at bounding box center [486, 266] width 536 height 24
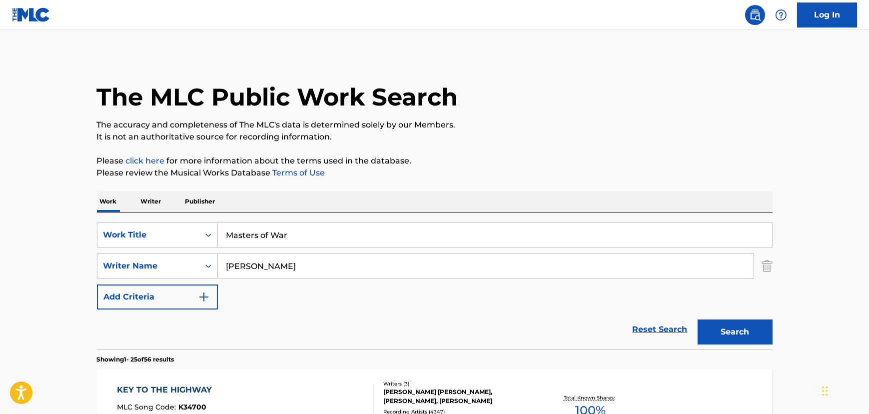
type input "[PERSON_NAME]"
click at [698, 319] on button "Search" at bounding box center [735, 331] width 75 height 25
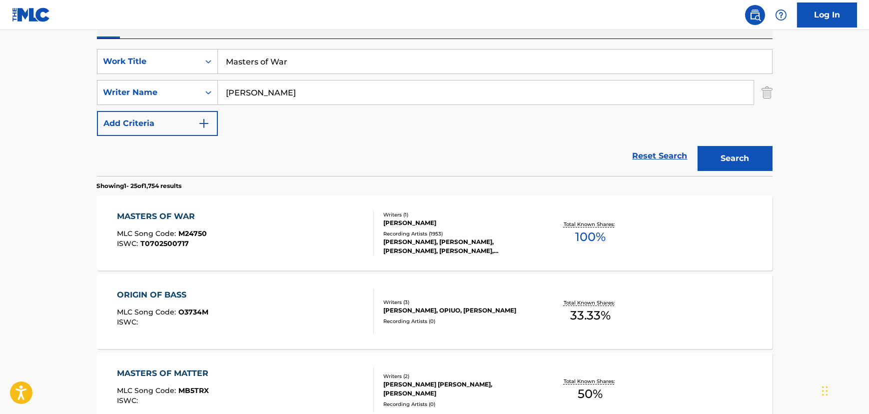
scroll to position [181, 0]
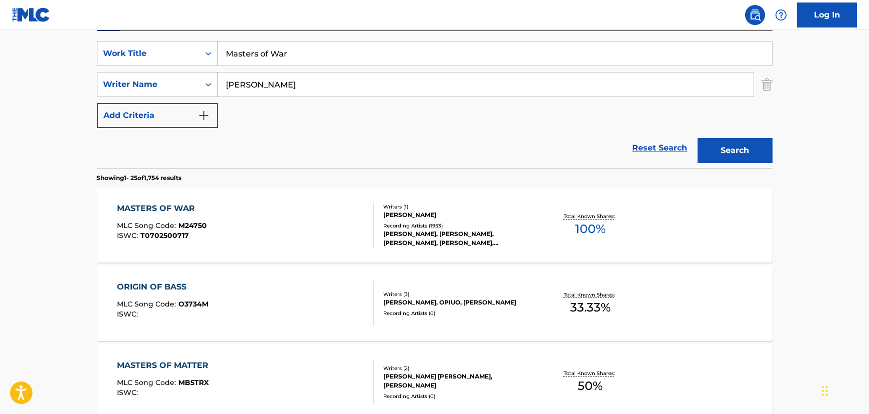
click at [264, 214] on div "MASTERS OF WAR MLC Song Code : M24750 ISWC : T0702500717" at bounding box center [245, 224] width 257 height 45
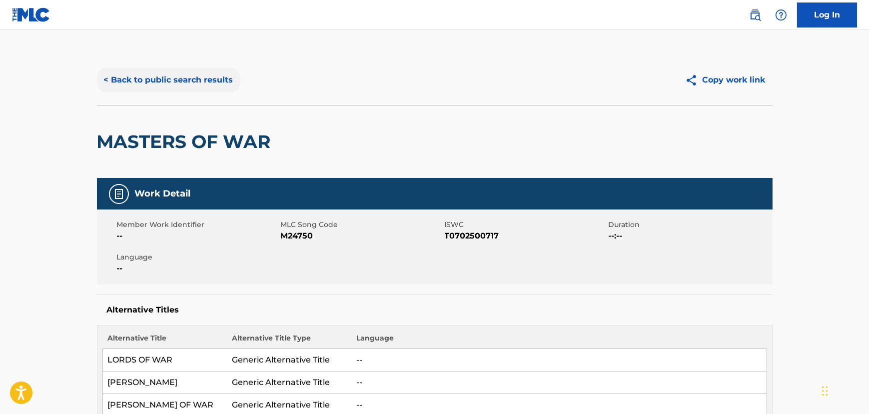
click at [208, 74] on button "< Back to public search results" at bounding box center [168, 79] width 143 height 25
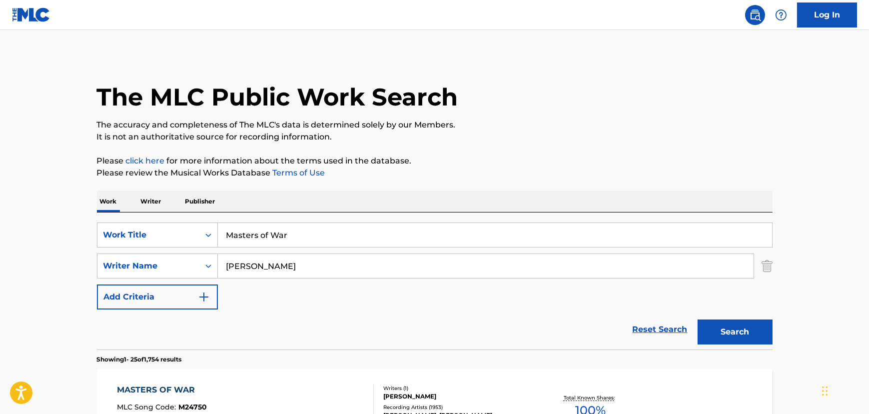
scroll to position [181, 0]
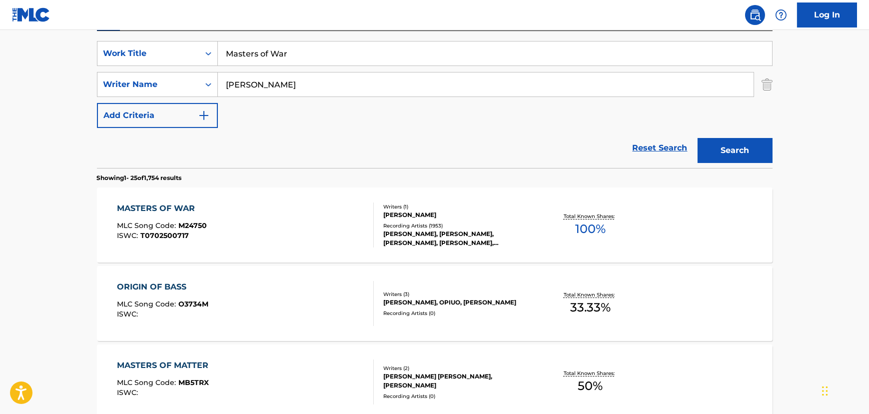
click at [323, 56] on input "Masters of War" at bounding box center [495, 53] width 554 height 24
paste input "[GEOGRAPHIC_DATA]"
type input "[GEOGRAPHIC_DATA]"
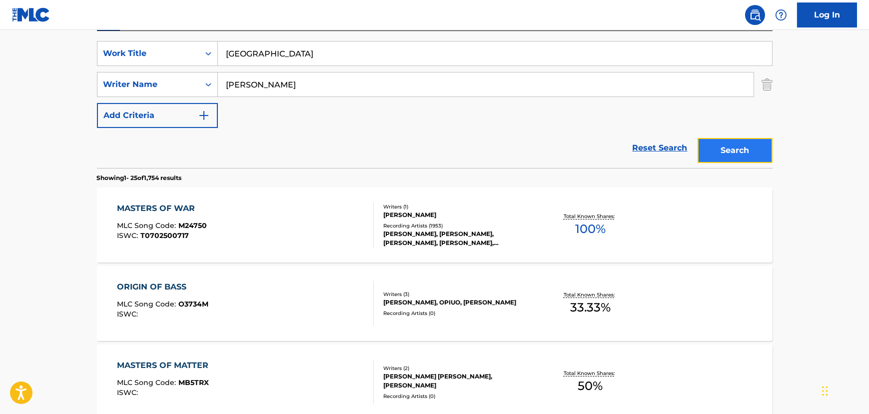
click at [711, 161] on button "Search" at bounding box center [735, 150] width 75 height 25
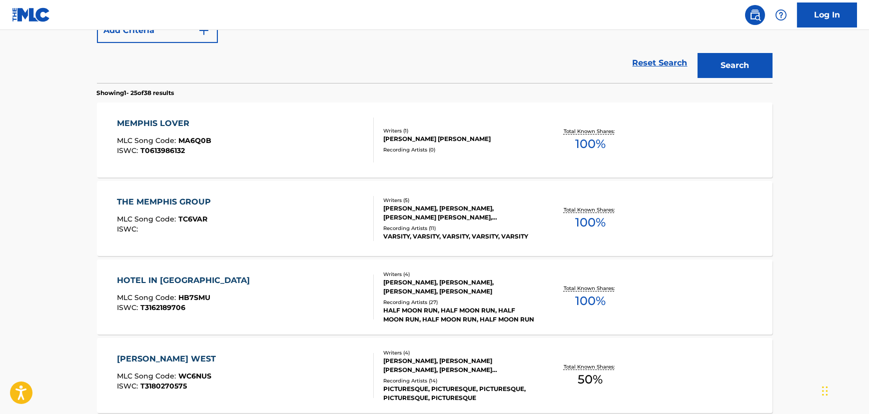
scroll to position [227, 0]
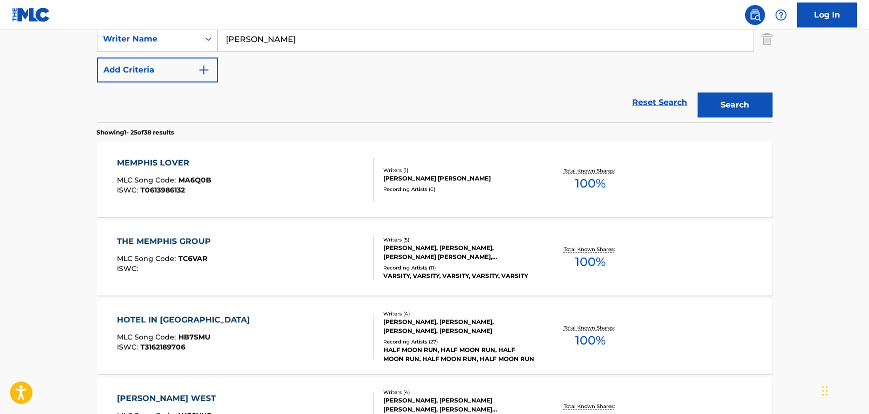
click at [252, 46] on input "[PERSON_NAME]" at bounding box center [486, 39] width 536 height 24
type input "traditional"
click at [698, 92] on button "Search" at bounding box center [735, 104] width 75 height 25
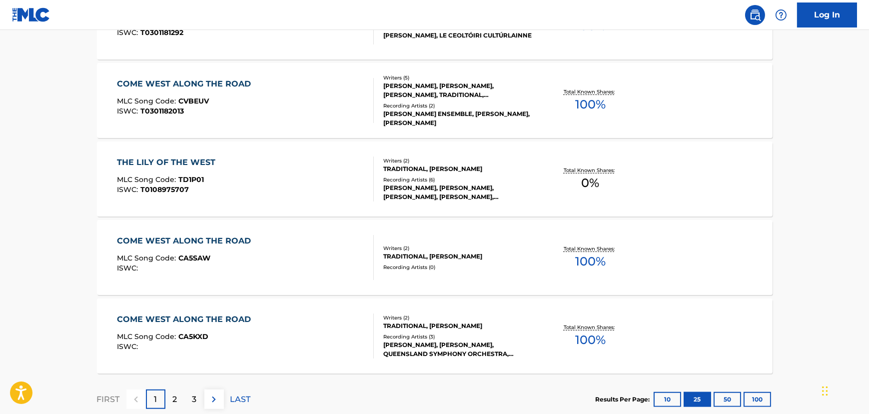
scroll to position [2018, 0]
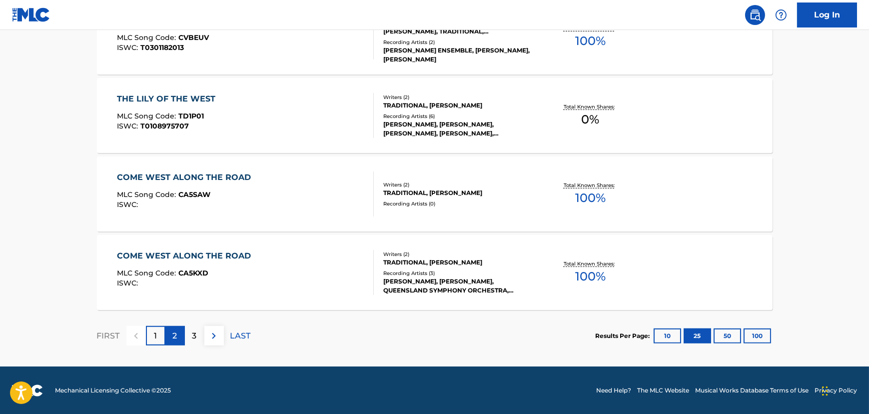
click at [173, 333] on div "2" at bounding box center [174, 335] width 19 height 19
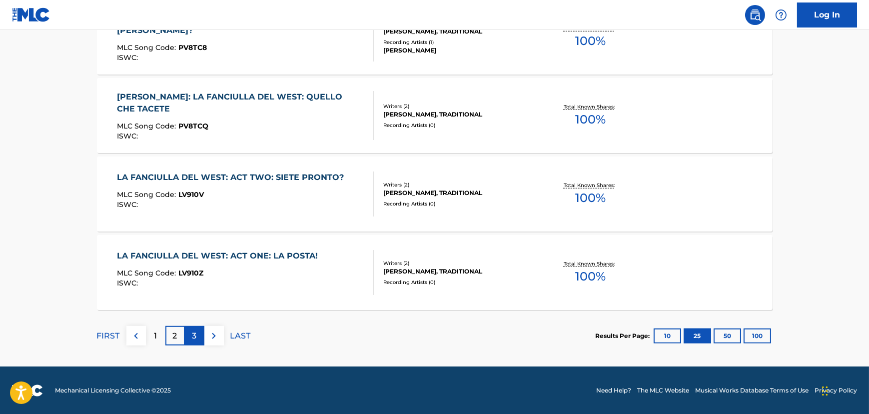
drag, startPoint x: 193, startPoint y: 335, endPoint x: 203, endPoint y: 335, distance: 9.5
click at [203, 335] on div "3" at bounding box center [194, 335] width 19 height 19
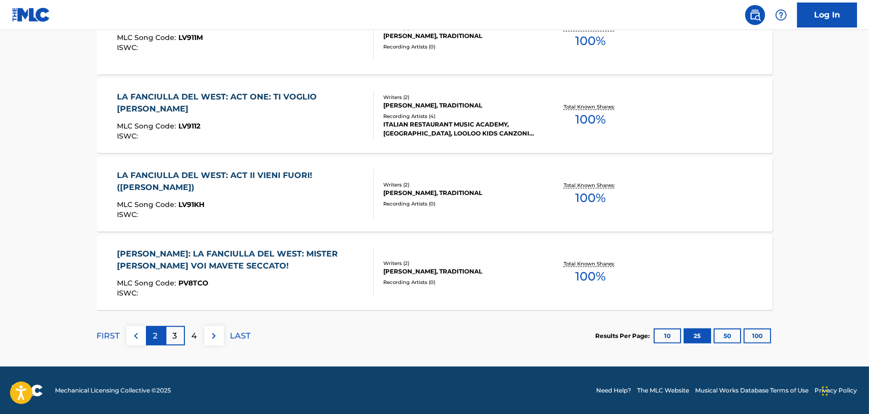
click at [162, 335] on div "2" at bounding box center [155, 335] width 19 height 19
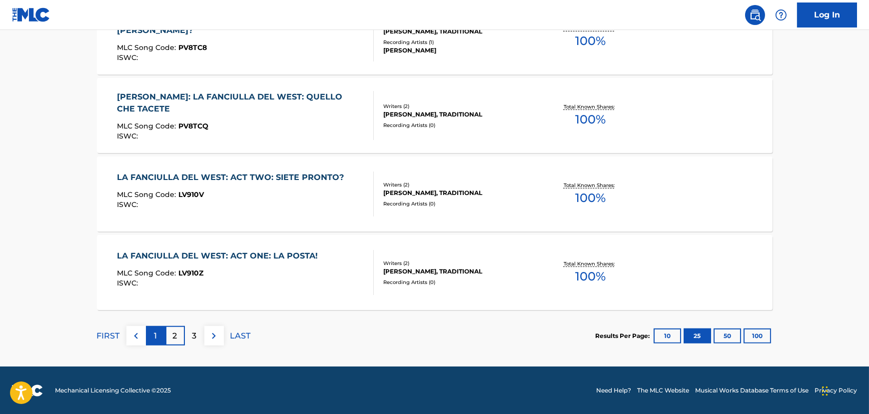
click at [158, 332] on div "1" at bounding box center [155, 335] width 19 height 19
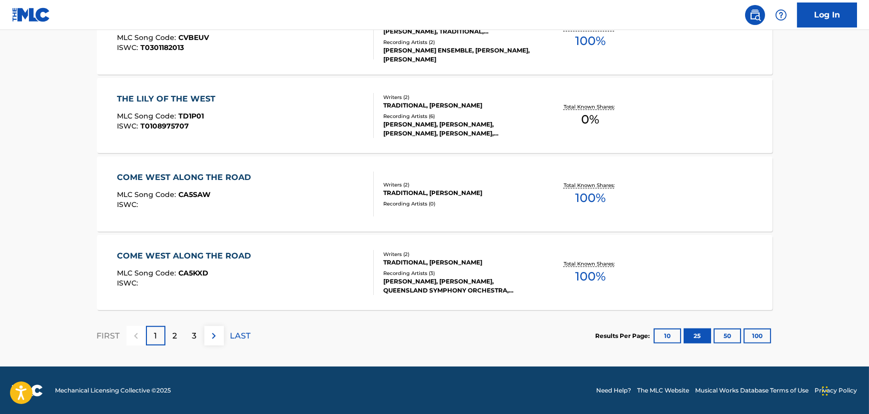
click at [280, 207] on div "COME WEST ALONG THE ROAD MLC Song Code : CA5SAW ISWC :" at bounding box center [245, 193] width 257 height 45
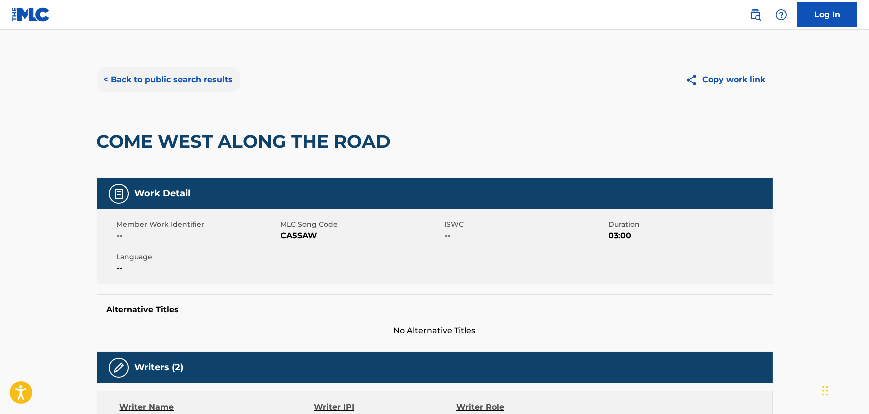
click at [180, 80] on button "< Back to public search results" at bounding box center [168, 79] width 143 height 25
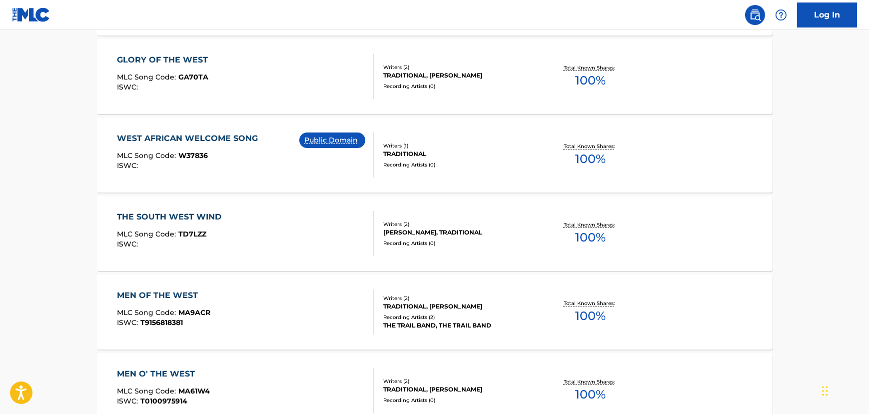
scroll to position [1426, 0]
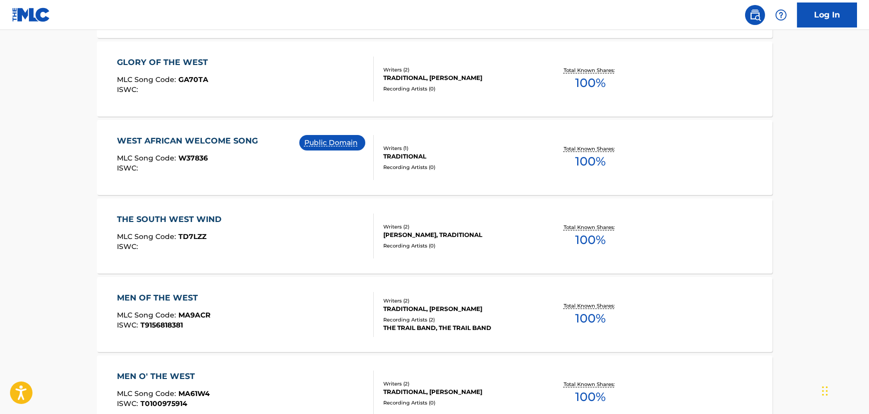
click at [232, 167] on div "ISWC :" at bounding box center [190, 167] width 146 height 7
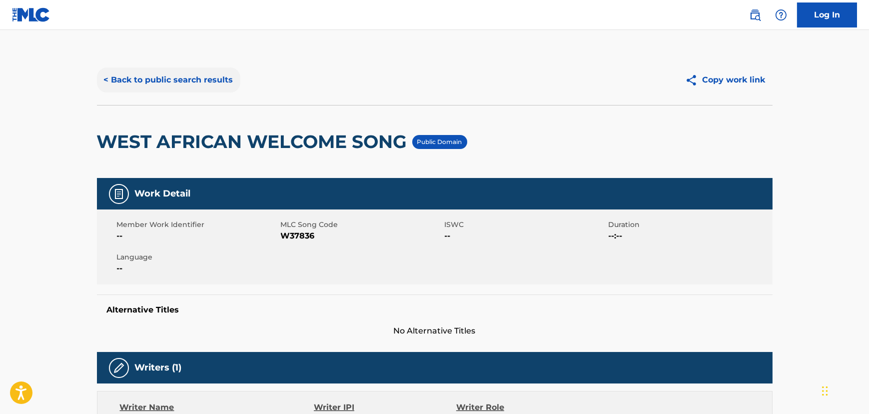
click at [177, 76] on button "< Back to public search results" at bounding box center [168, 79] width 143 height 25
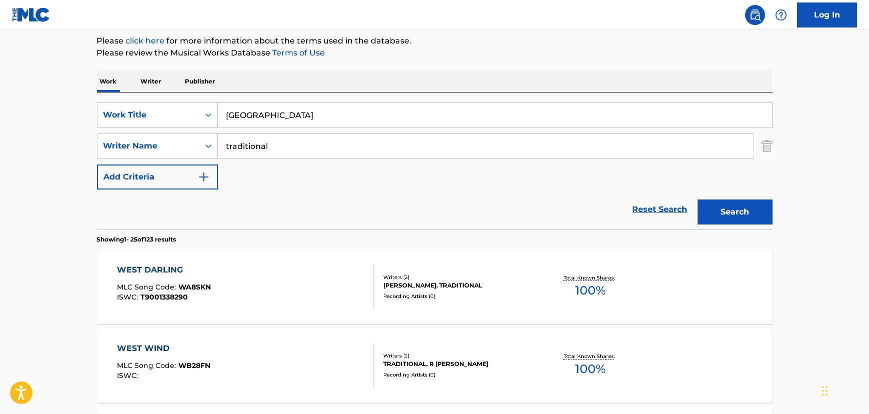
scroll to position [29, 0]
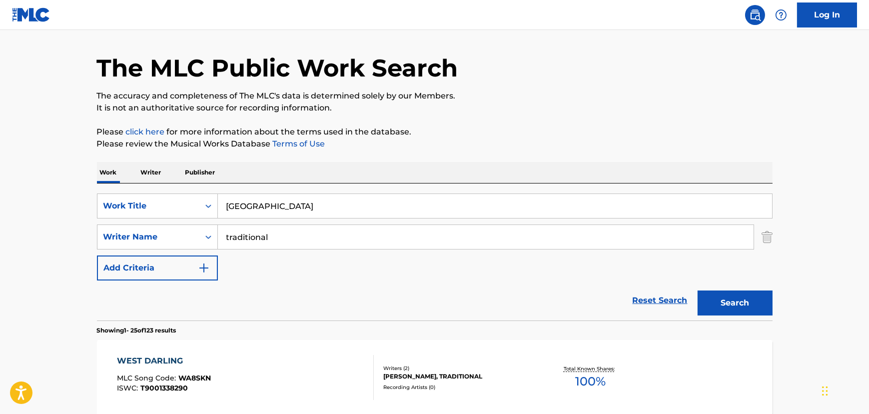
click at [330, 213] on input "[GEOGRAPHIC_DATA]" at bounding box center [495, 206] width 554 height 24
paste input "Liverpool Gal [1]"
type input "Liverpool Gal [1]"
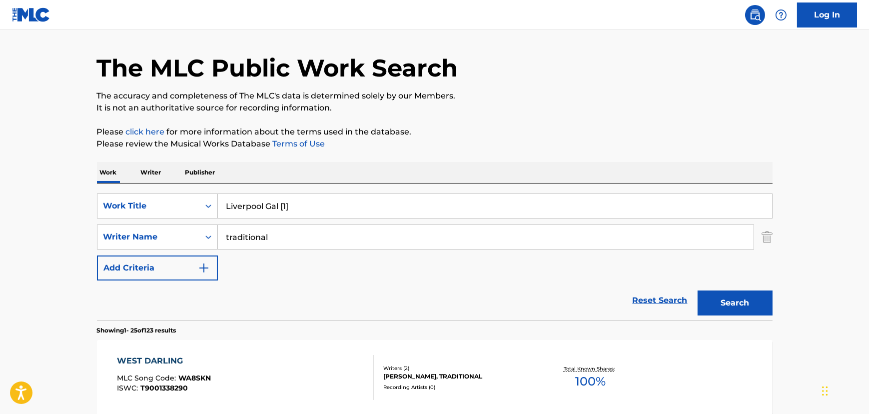
click at [297, 237] on input "traditional" at bounding box center [486, 237] width 536 height 24
type input "[PERSON_NAME]"
drag, startPoint x: 280, startPoint y: 208, endPoint x: 320, endPoint y: 217, distance: 41.1
click at [320, 217] on input "Liverpool Gal" at bounding box center [495, 206] width 554 height 24
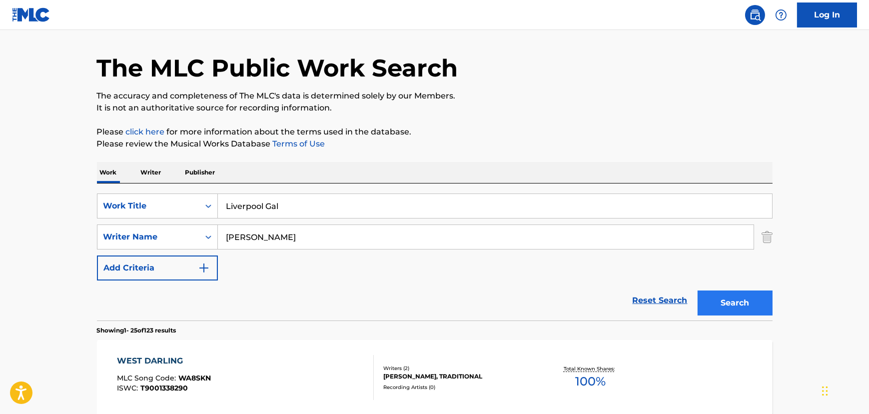
type input "Liverpool Gal"
click at [719, 303] on button "Search" at bounding box center [735, 302] width 75 height 25
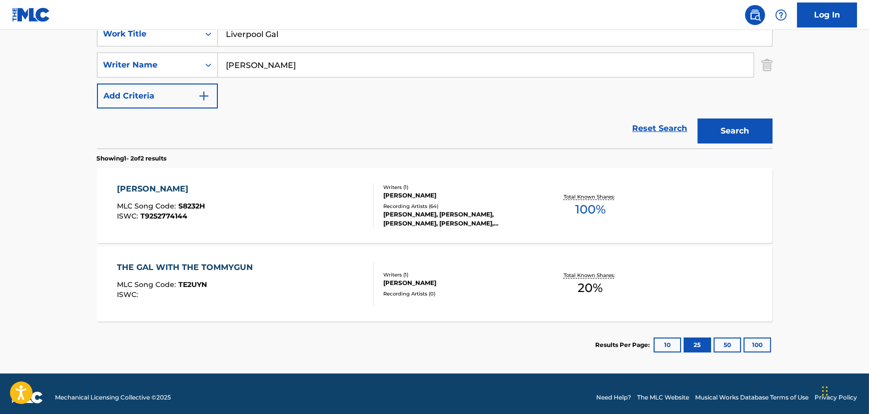
scroll to position [208, 0]
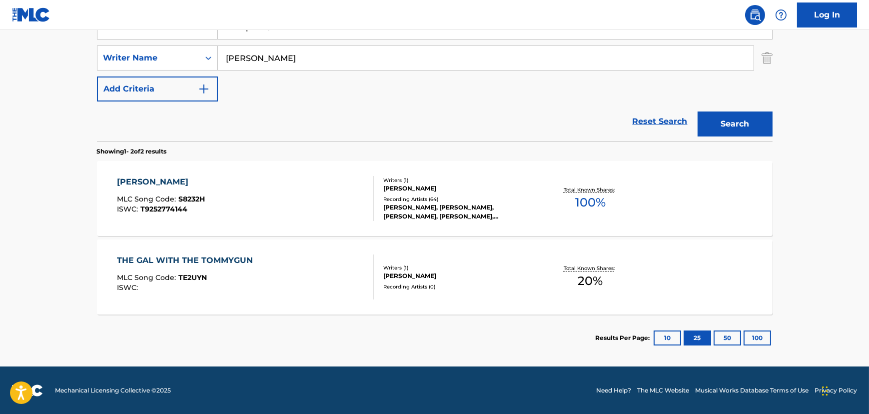
click at [269, 192] on div "[PERSON_NAME] MLC Song Code : S8232H ISWC : T9252774144" at bounding box center [245, 198] width 257 height 45
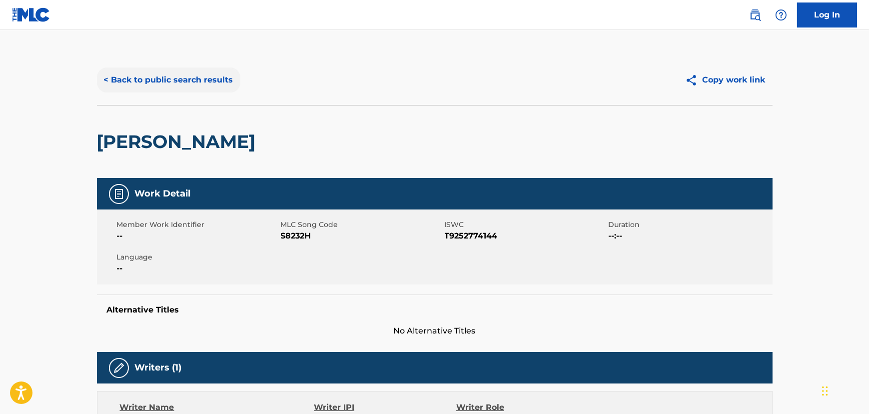
click at [200, 78] on button "< Back to public search results" at bounding box center [168, 79] width 143 height 25
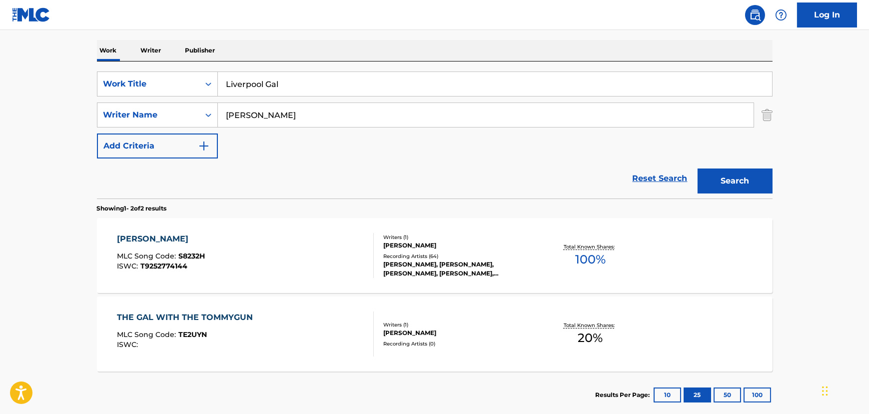
click at [237, 80] on input "Liverpool Gal" at bounding box center [495, 84] width 554 height 24
paste input "[PERSON_NAME] [2]"
type input "[PERSON_NAME]"
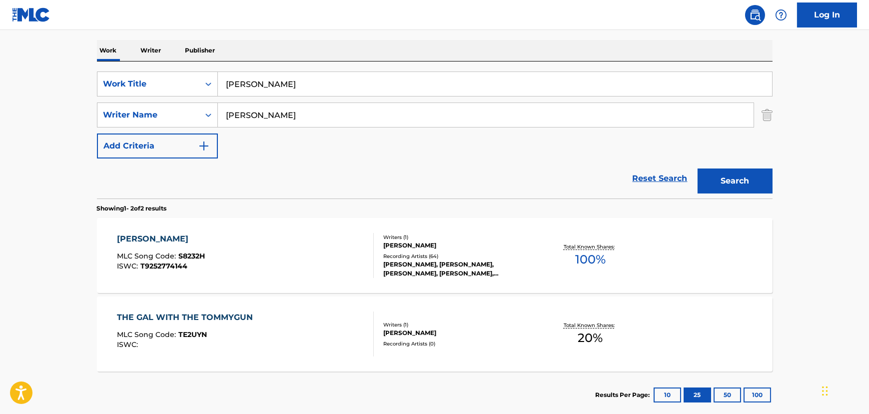
click at [698, 168] on button "Search" at bounding box center [735, 180] width 75 height 25
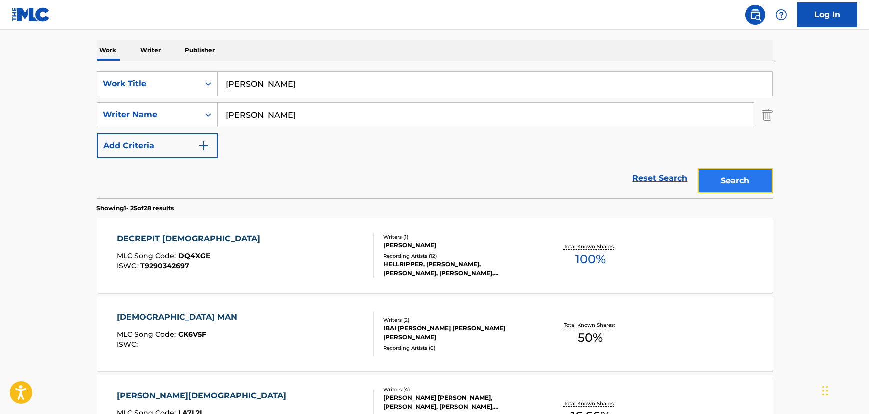
click at [717, 176] on button "Search" at bounding box center [735, 180] width 75 height 25
click at [232, 118] on input "[PERSON_NAME]" at bounding box center [486, 115] width 536 height 24
type input "[PERSON_NAME]"
click at [698, 168] on button "Search" at bounding box center [735, 180] width 75 height 25
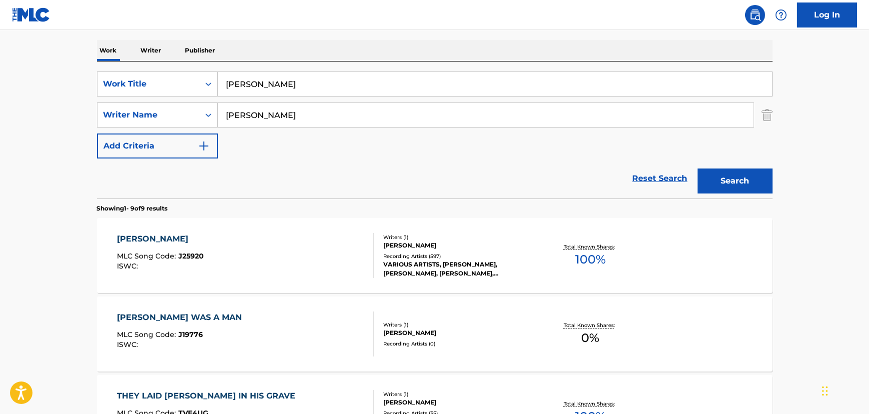
click at [277, 267] on div "[PERSON_NAME] MLC Song Code : J25920 ISWC :" at bounding box center [245, 255] width 257 height 45
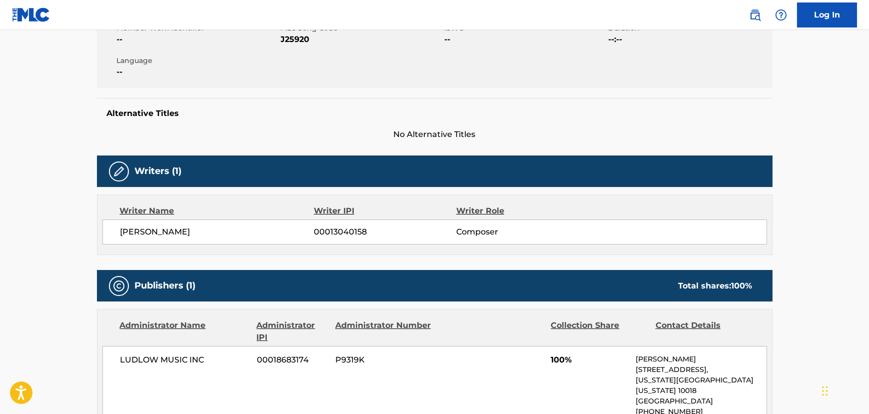
scroll to position [318, 0]
